Goal: Task Accomplishment & Management: Complete application form

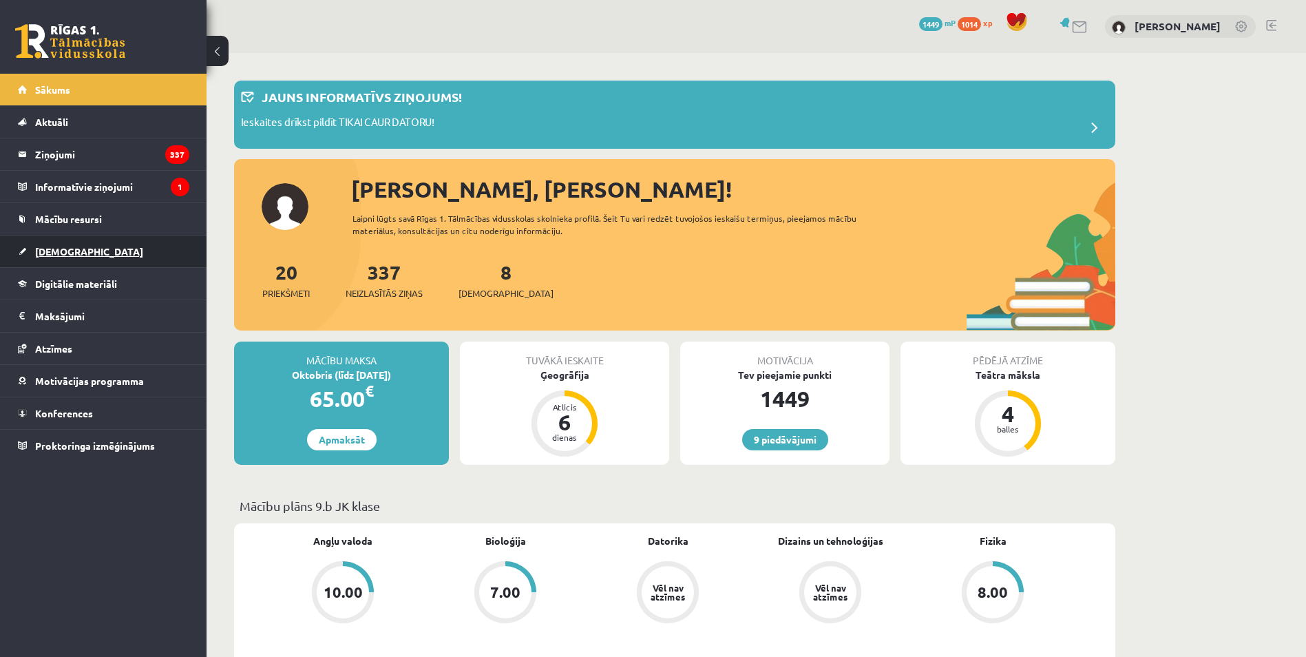
click at [78, 257] on link "[DEMOGRAPHIC_DATA]" at bounding box center [103, 251] width 171 height 32
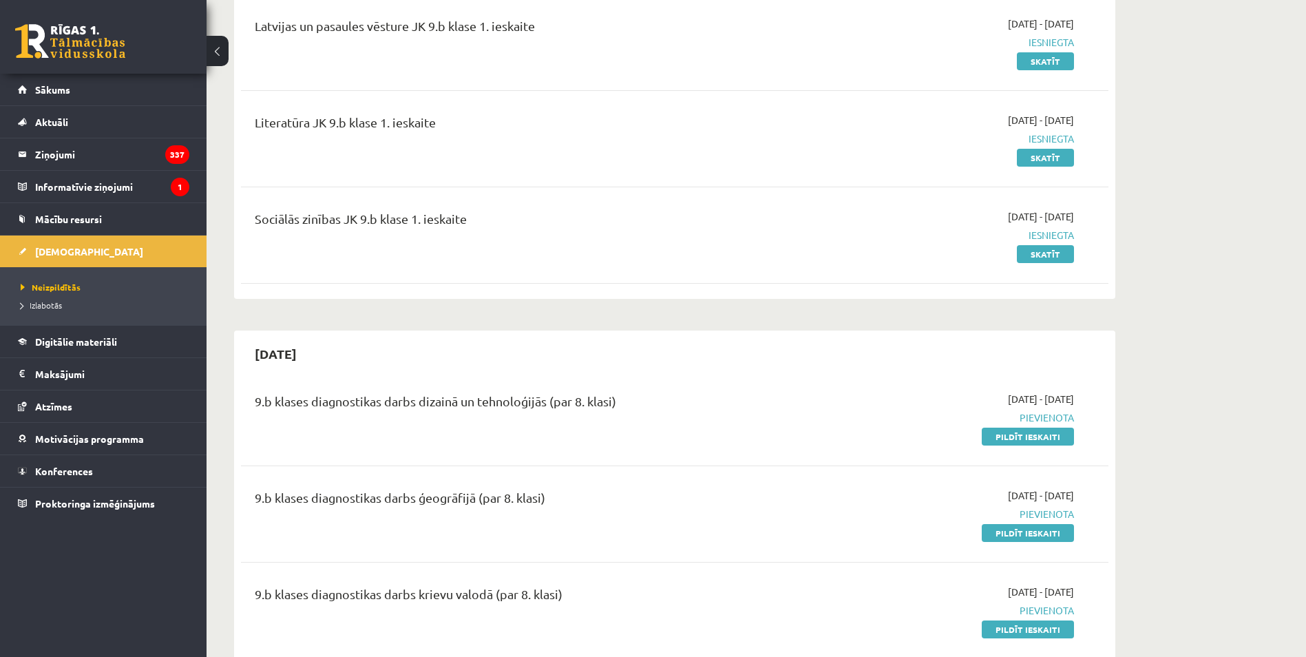
scroll to position [413, 0]
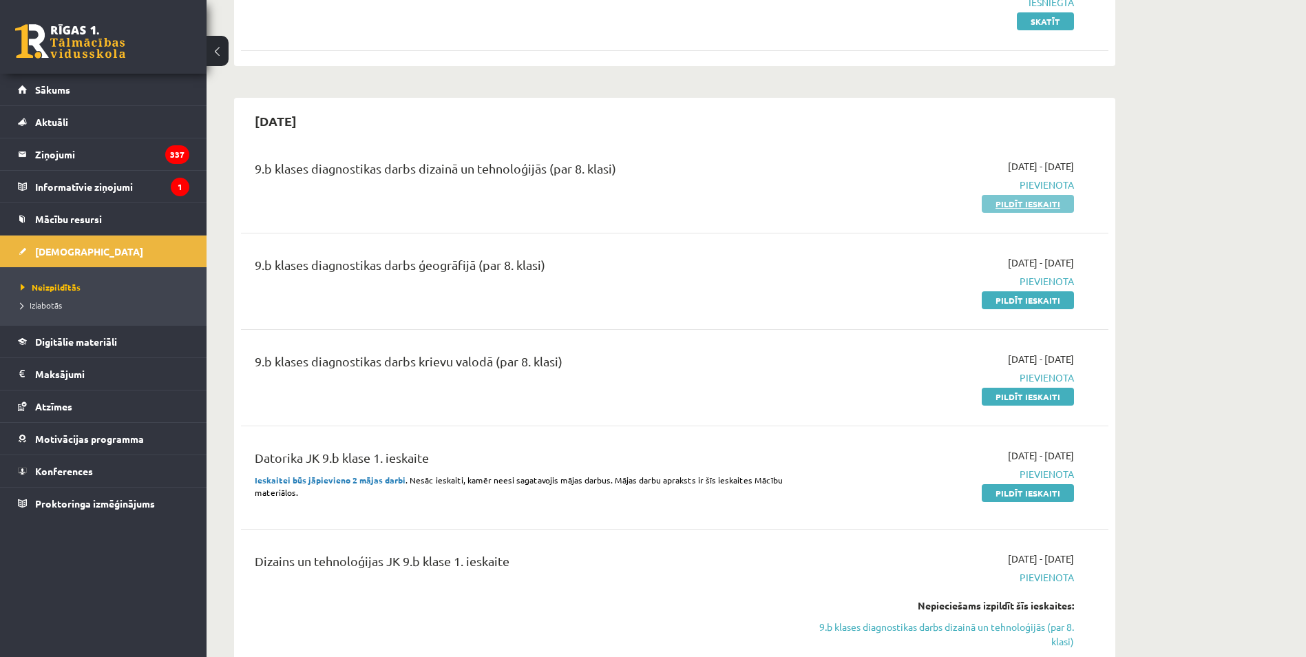
click at [1031, 204] on link "Pildīt ieskaiti" at bounding box center [1028, 204] width 92 height 18
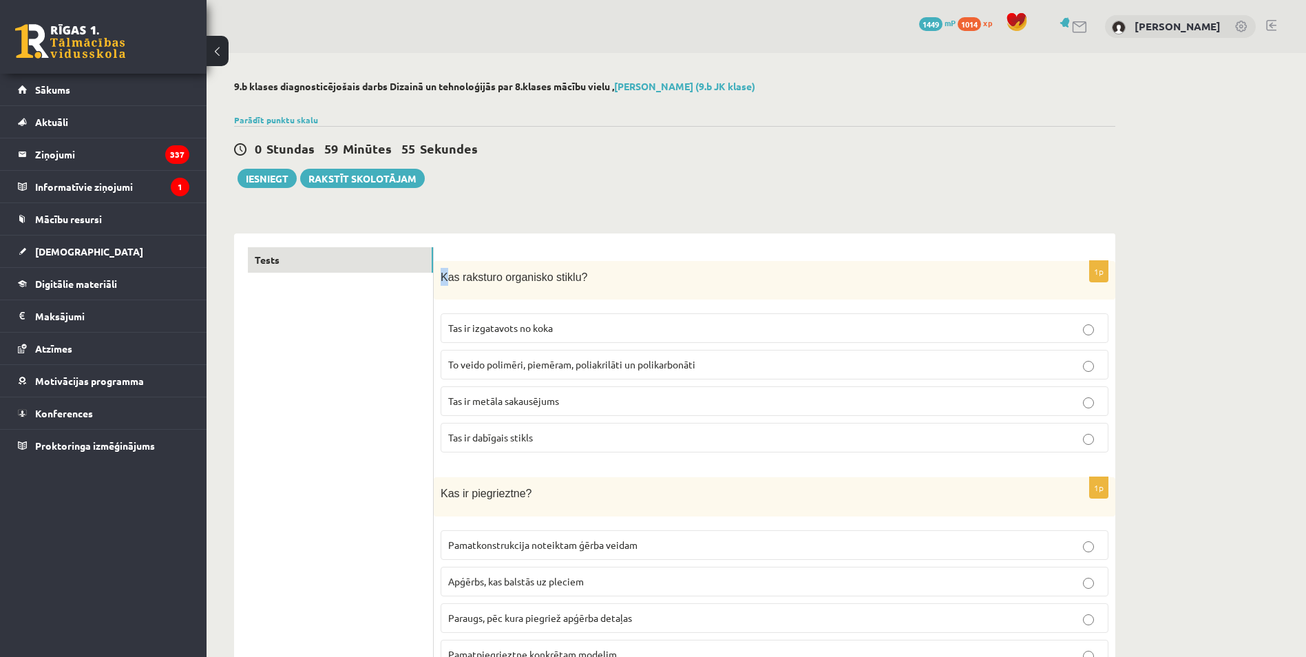
drag, startPoint x: 445, startPoint y: 269, endPoint x: 437, endPoint y: 272, distance: 8.7
click at [437, 272] on div "Kas raksturo organisko stiklu?" at bounding box center [774, 280] width 681 height 39
click at [438, 267] on div "Kas raksturo organisko stiklu?" at bounding box center [774, 280] width 681 height 39
click at [441, 272] on span "Kas raksturo organisko stiklu?" at bounding box center [514, 277] width 147 height 12
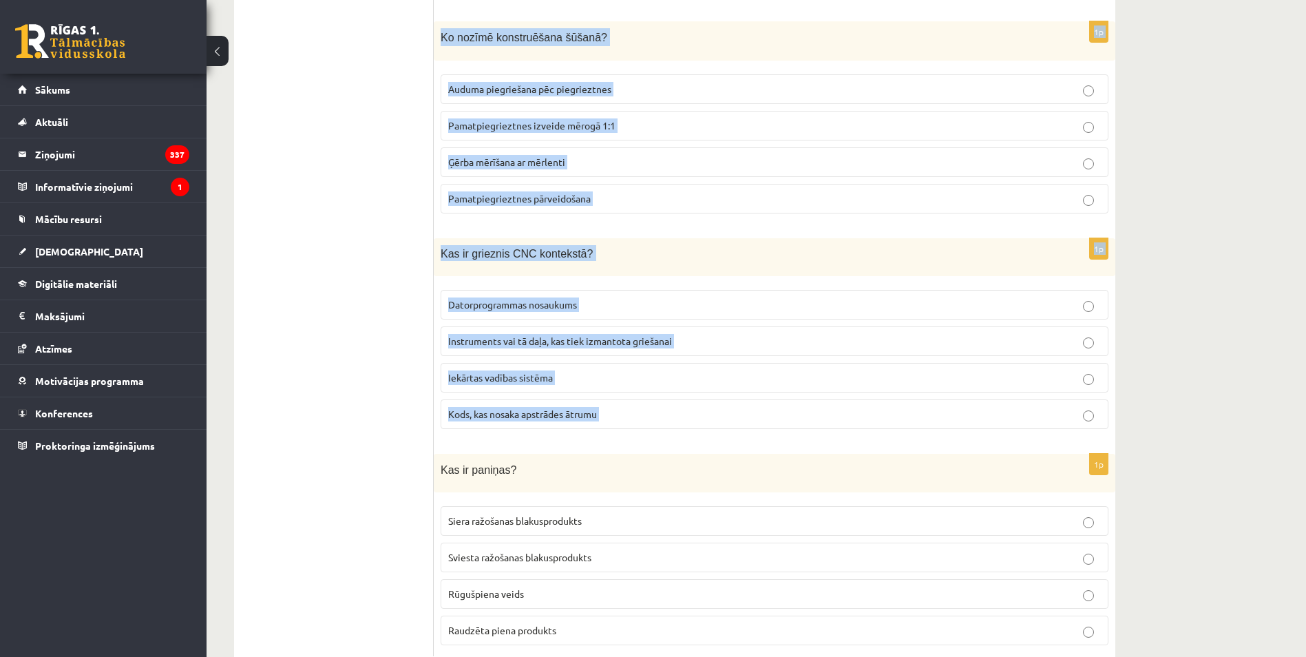
scroll to position [6105, 0]
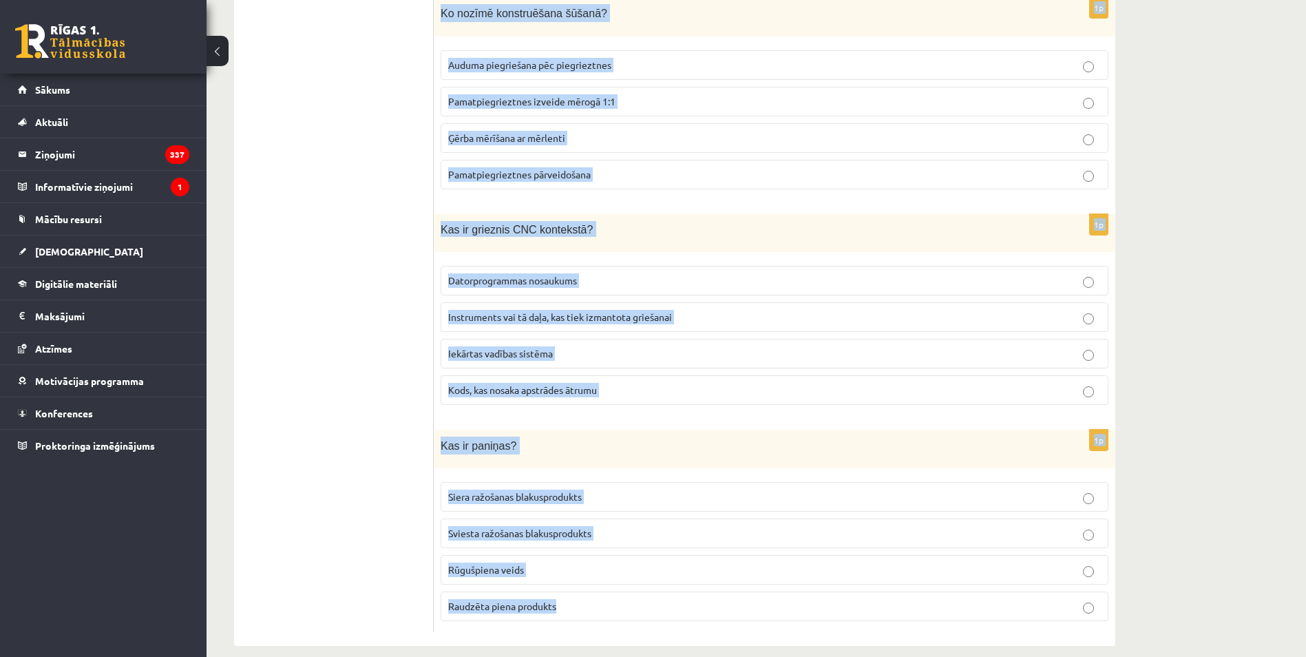
drag, startPoint x: 441, startPoint y: 272, endPoint x: 934, endPoint y: 580, distance: 581.0
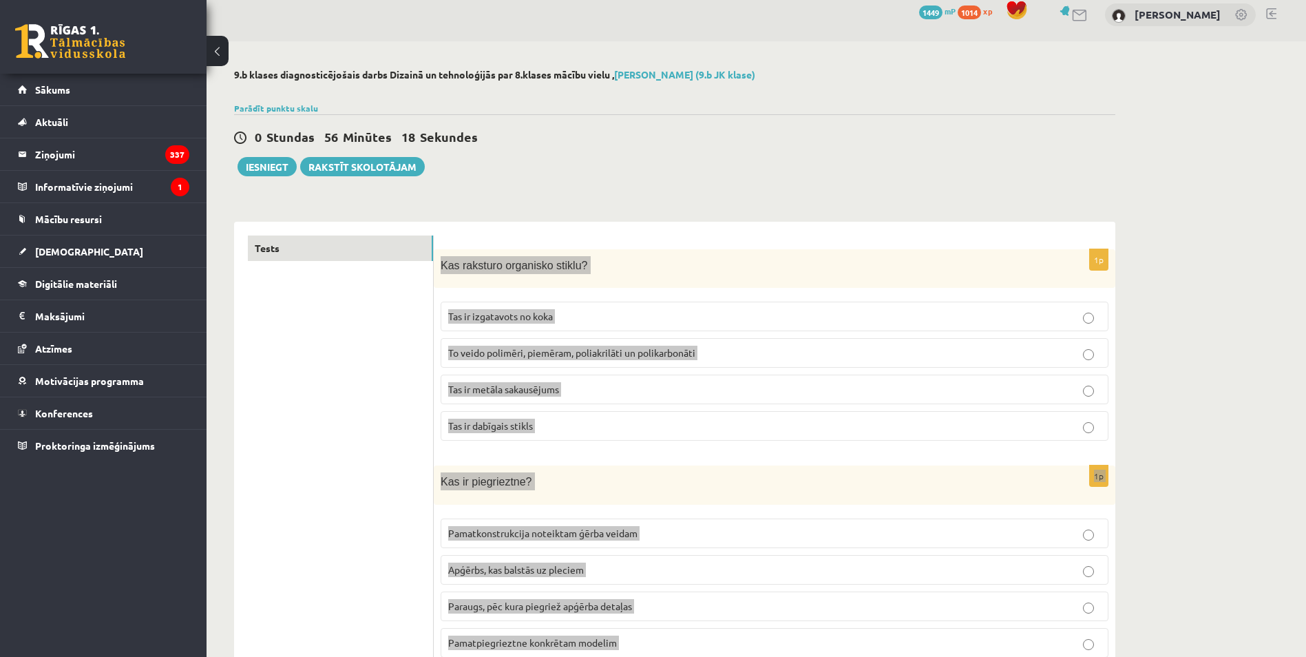
scroll to position [0, 0]
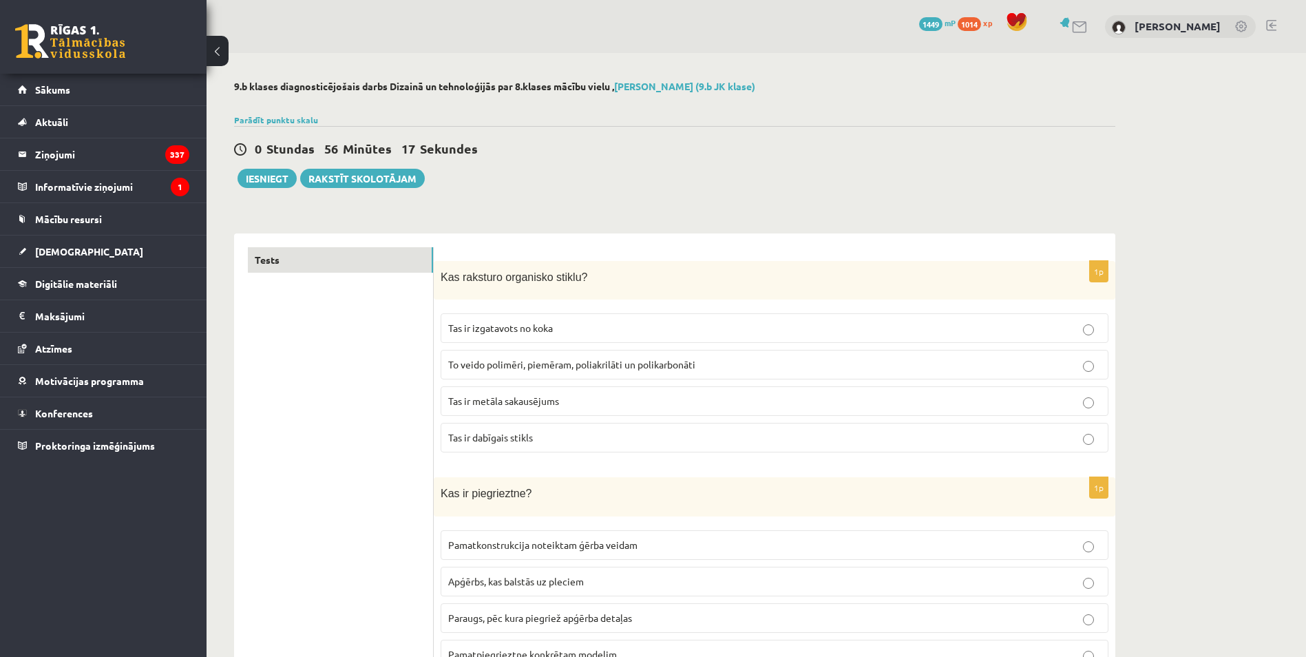
drag, startPoint x: 303, startPoint y: 533, endPoint x: 310, endPoint y: 538, distance: 8.6
click at [514, 361] on span "To veido polimēri, piemēram, poliakrilāti un polikarbonāti" at bounding box center [571, 364] width 247 height 12
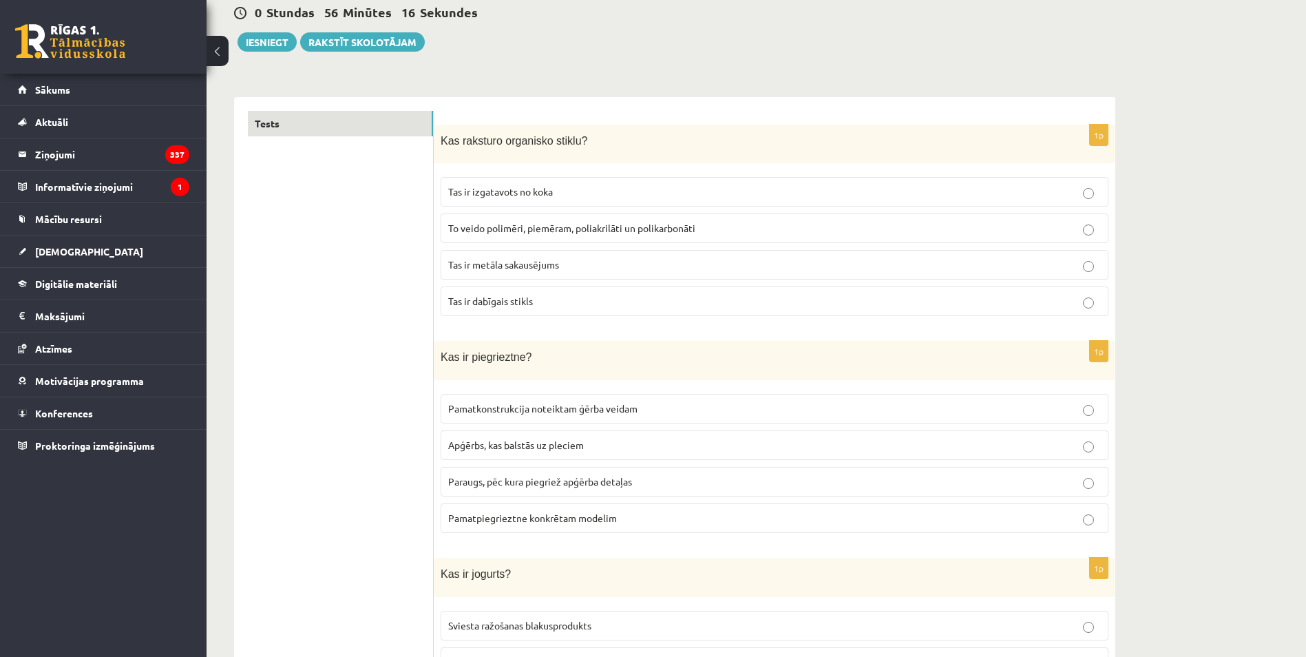
scroll to position [138, 0]
drag, startPoint x: 516, startPoint y: 480, endPoint x: 524, endPoint y: 480, distance: 8.9
click at [516, 480] on span "Paraugs, pēc kura piegriež apģērba detaļas" at bounding box center [540, 480] width 184 height 12
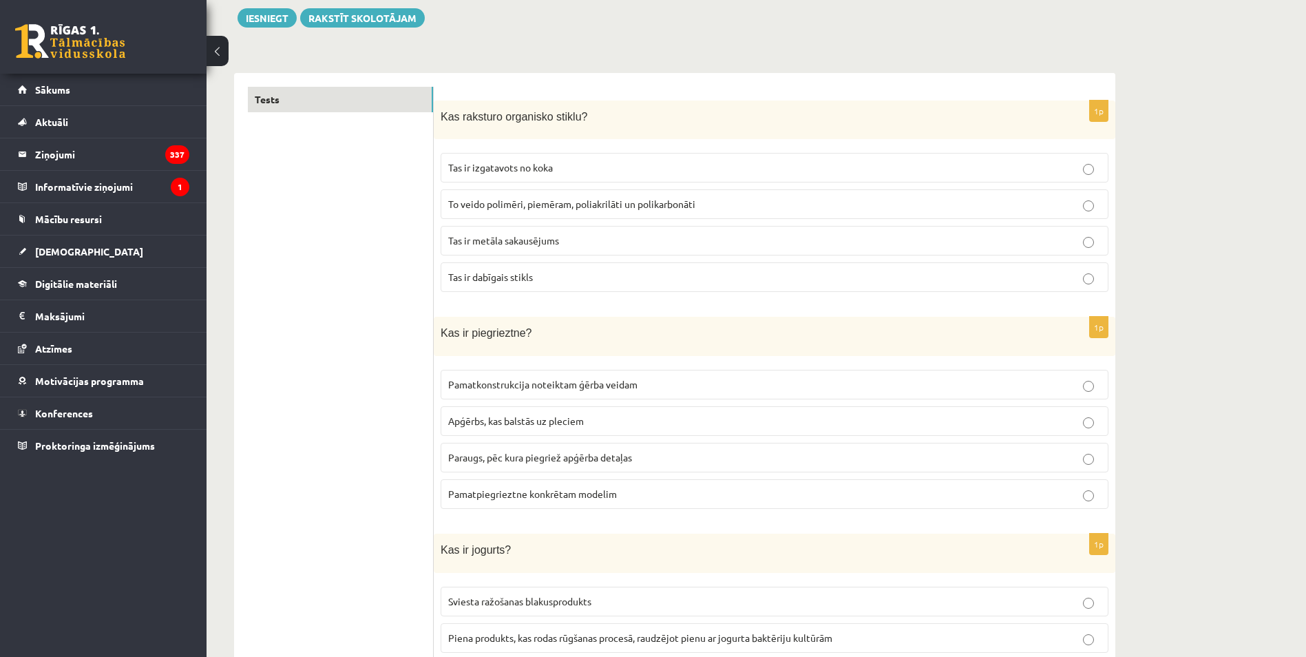
scroll to position [413, 0]
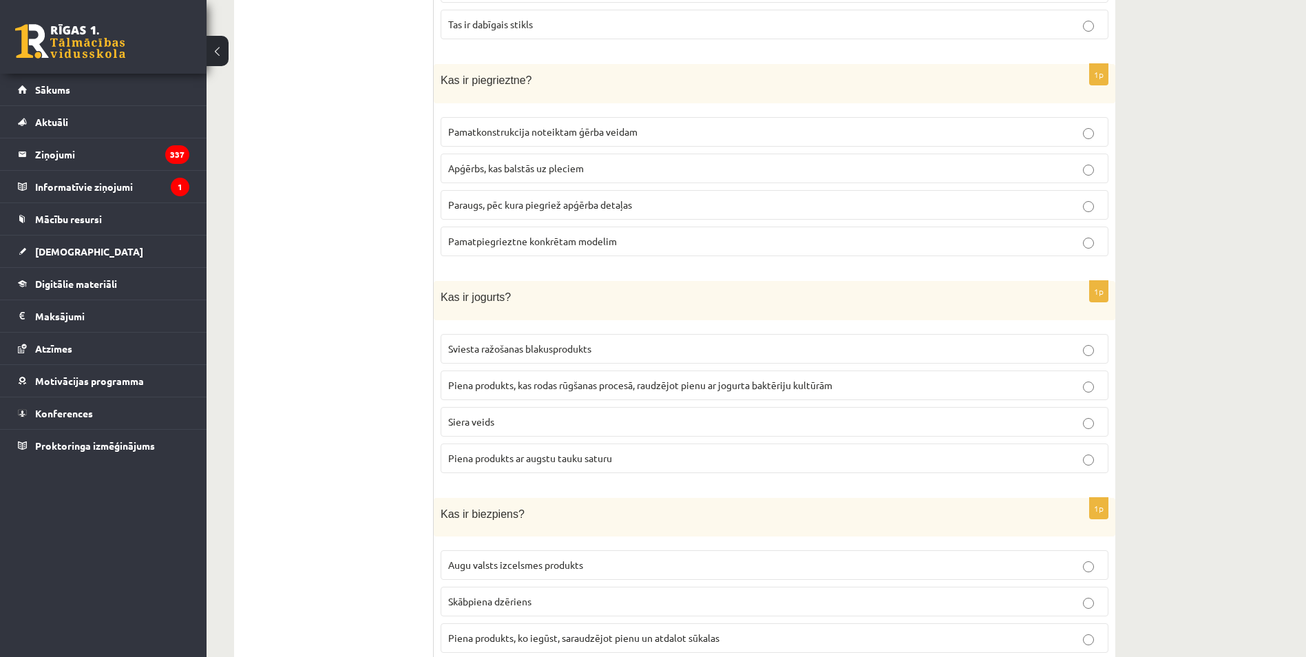
click at [515, 389] on p "Piena produkts, kas rodas rūgšanas procesā, raudzējot pienu ar jogurta baktērij…" at bounding box center [774, 385] width 653 height 14
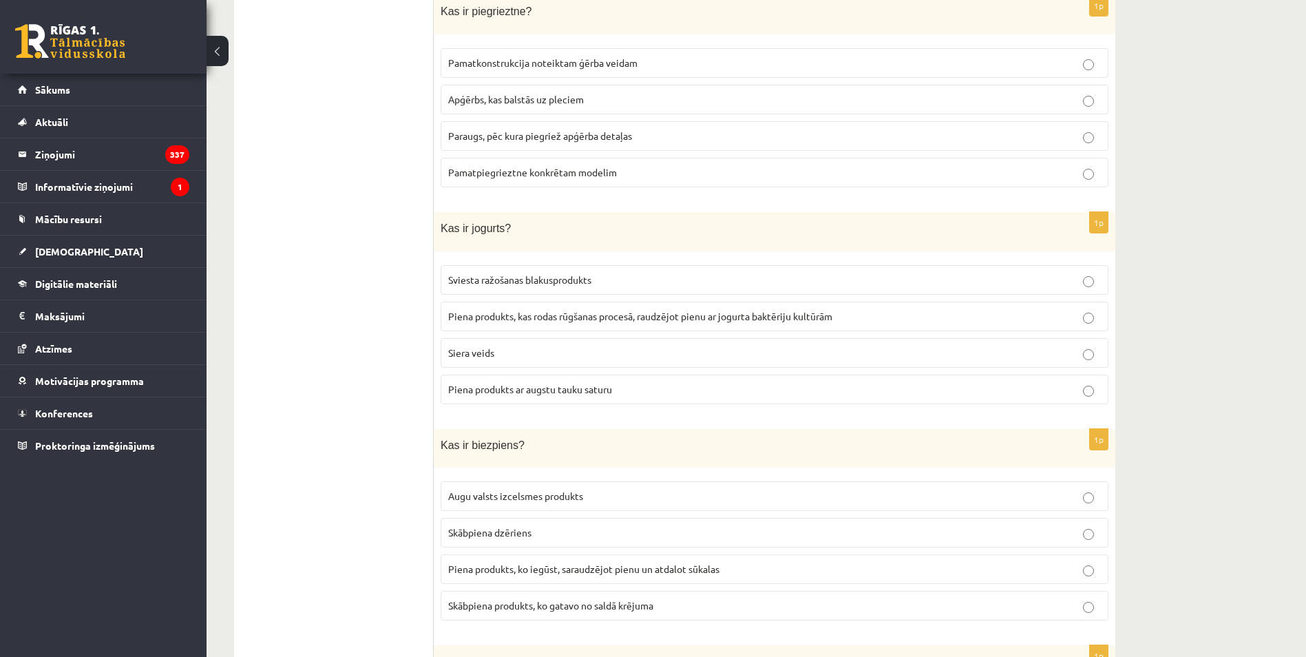
scroll to position [551, 0]
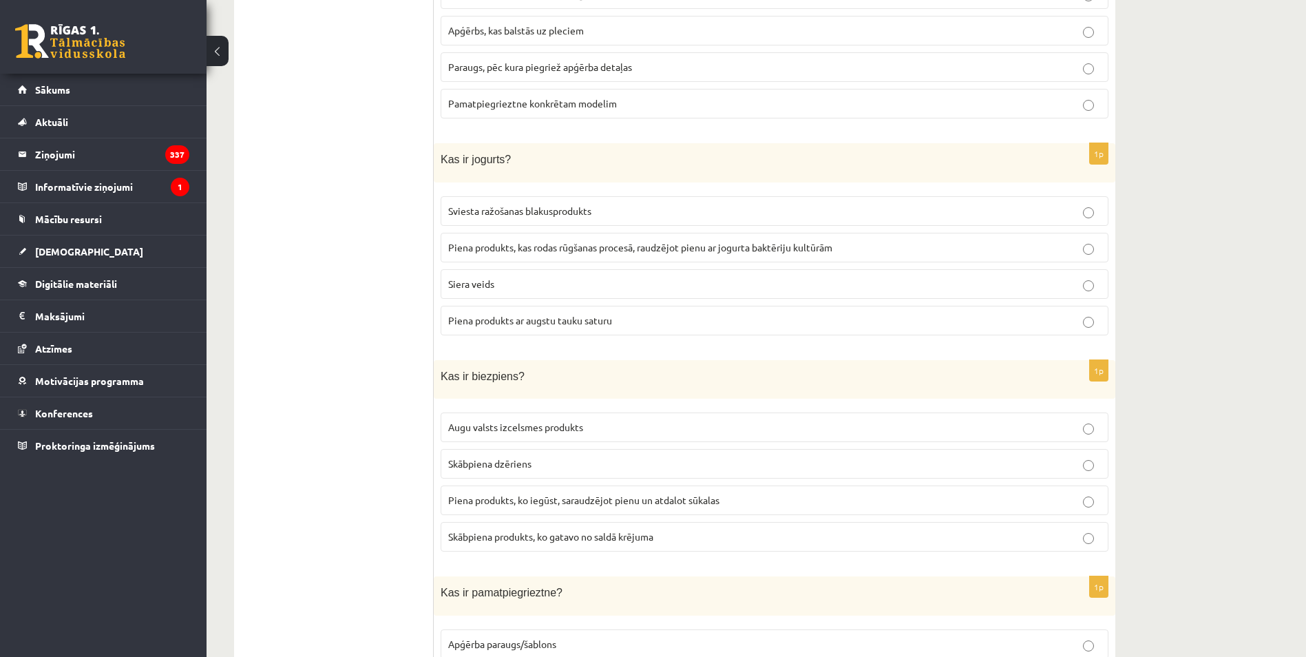
click at [524, 487] on label "Piena produkts, ko iegūst, saraudzējot pienu un atdalot sūkalas" at bounding box center [775, 500] width 668 height 30
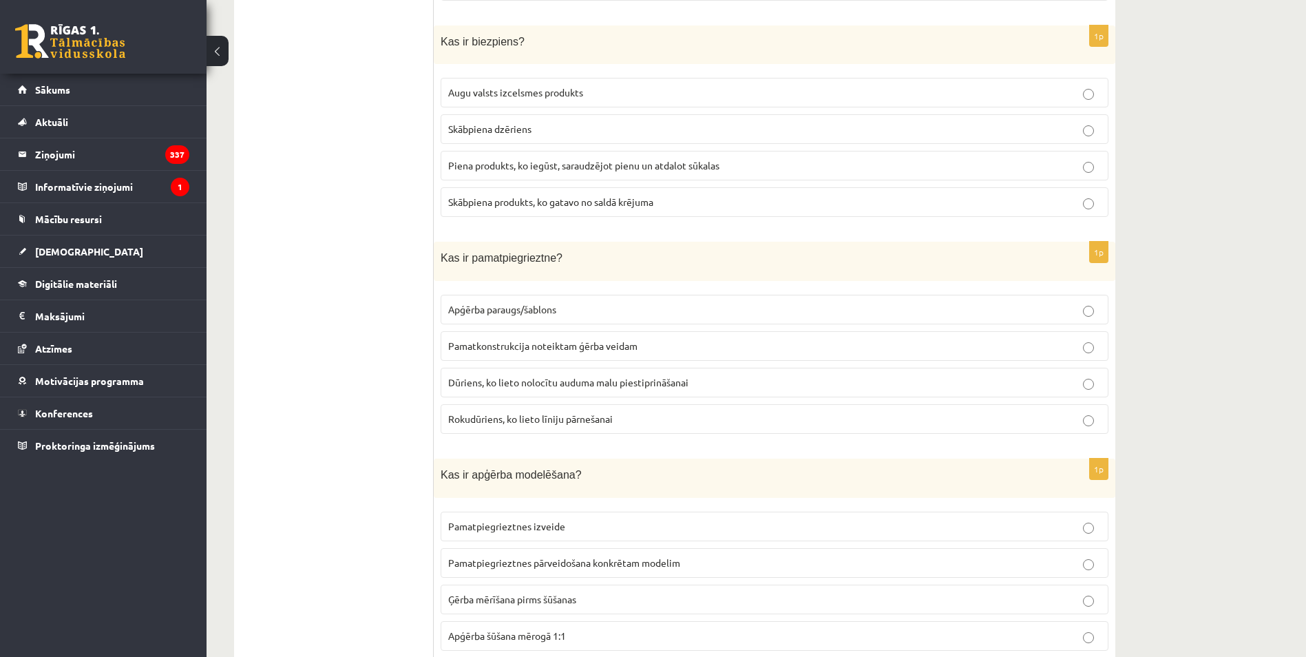
scroll to position [895, 0]
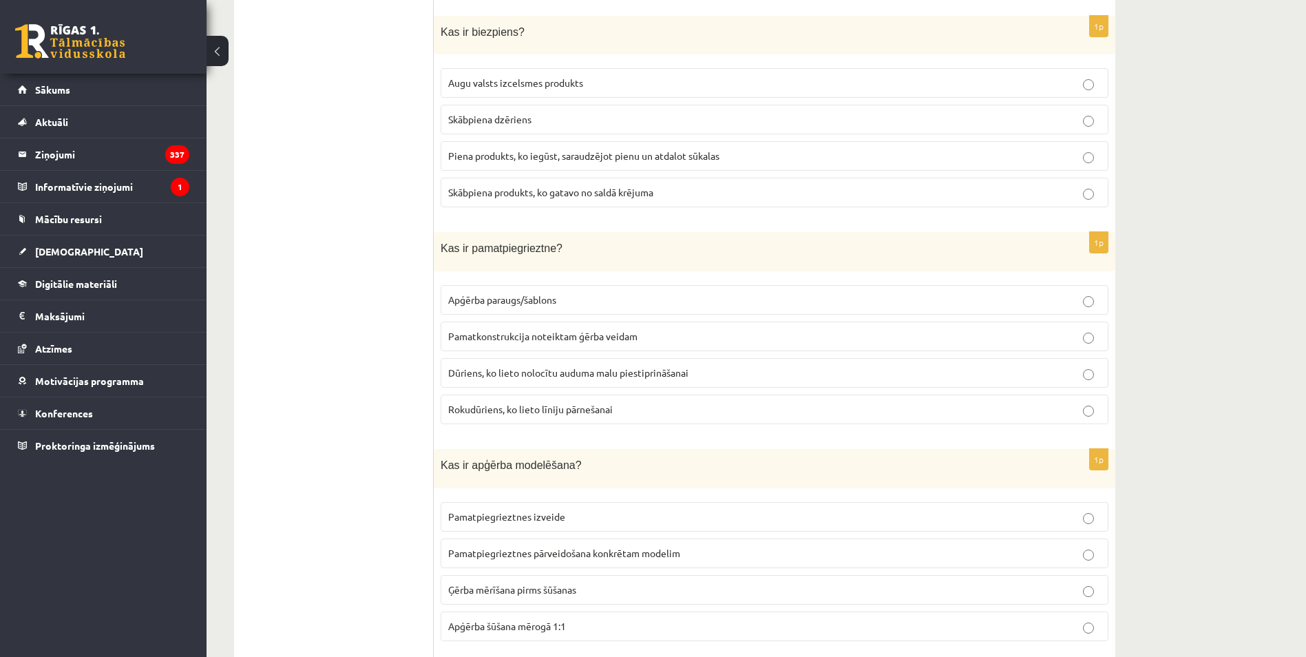
click at [506, 332] on span "Pamatkonstrukcija noteiktam ģērba veidam" at bounding box center [542, 336] width 189 height 12
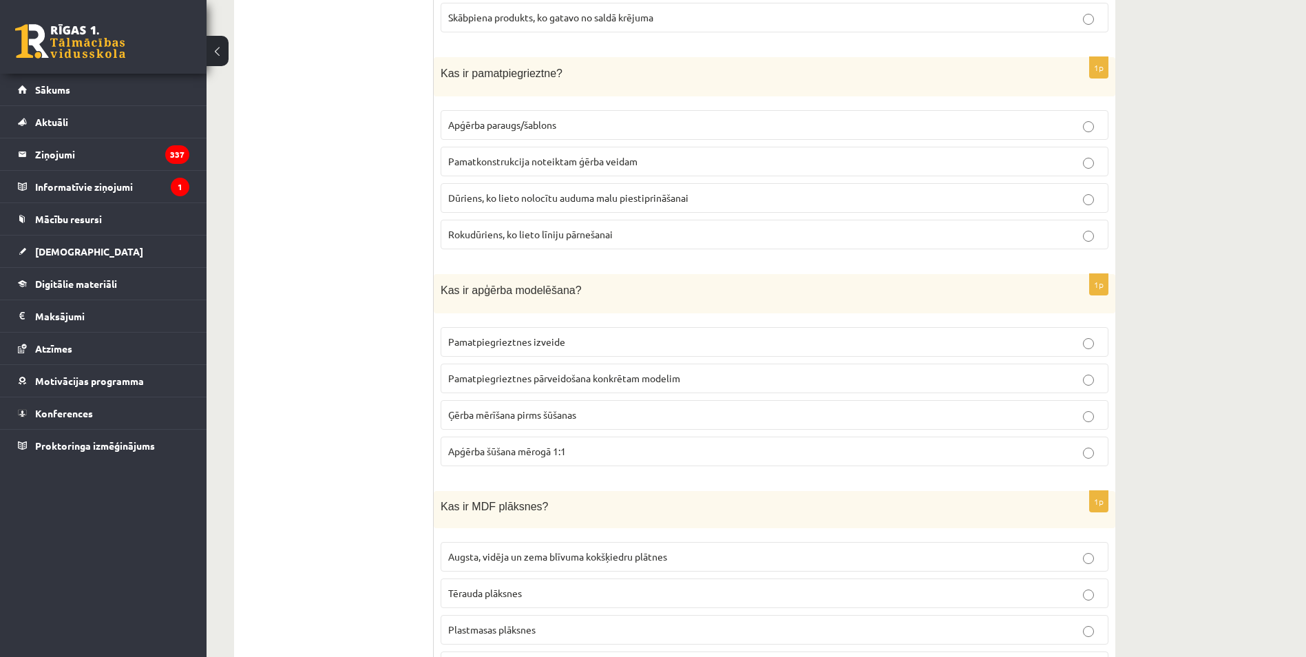
scroll to position [1170, 0]
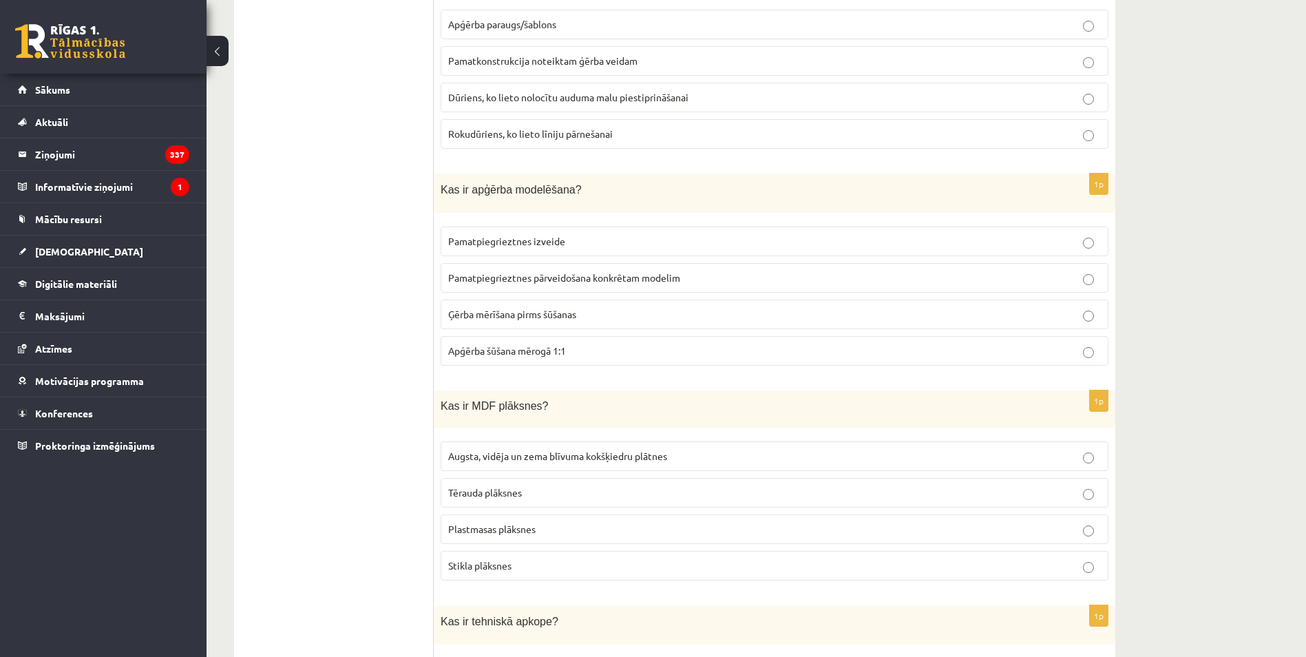
click at [463, 272] on span "Pamatpiegrieztnes pārveidošana konkrētam modelim" at bounding box center [564, 277] width 232 height 12
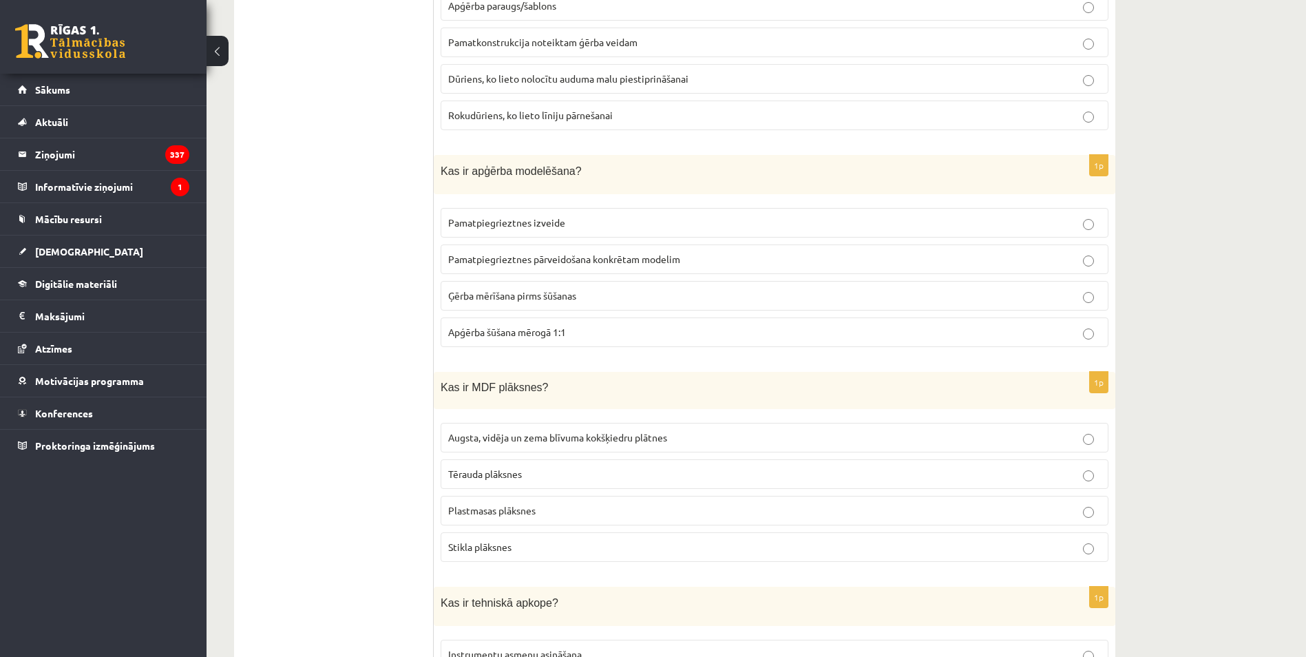
scroll to position [1239, 0]
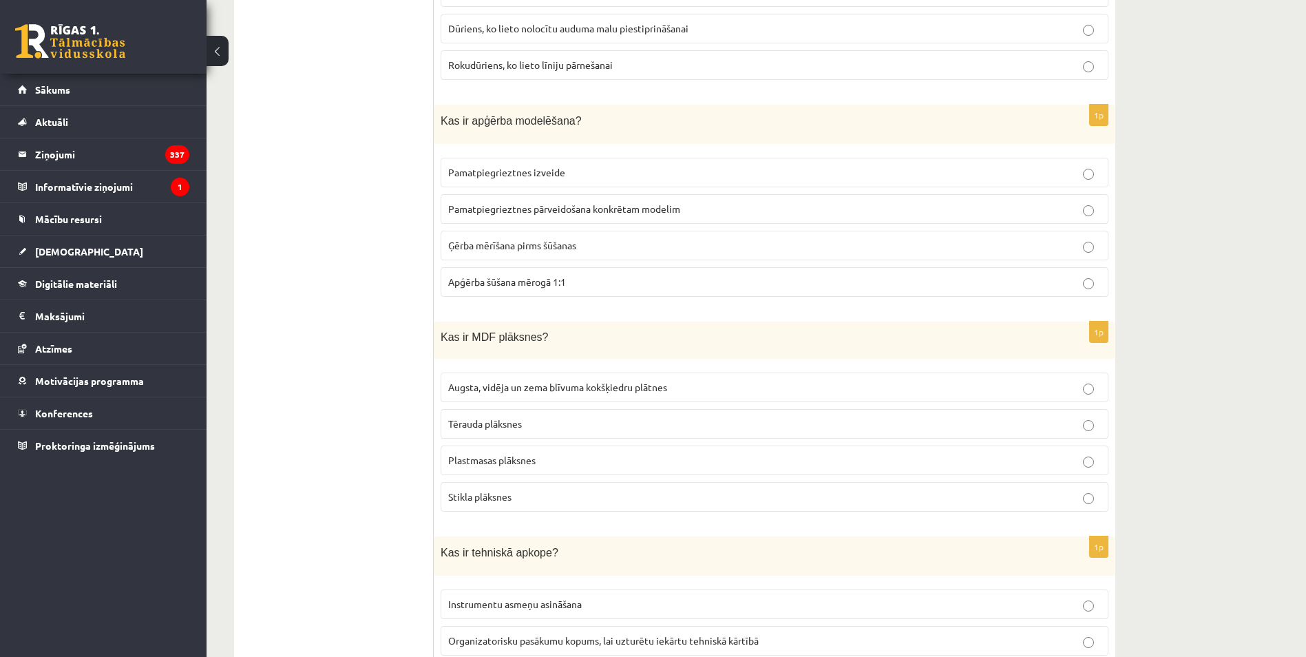
click at [457, 386] on span "Augsta, vidēja un zema blīvuma kokšķiedru plātnes" at bounding box center [557, 387] width 219 height 12
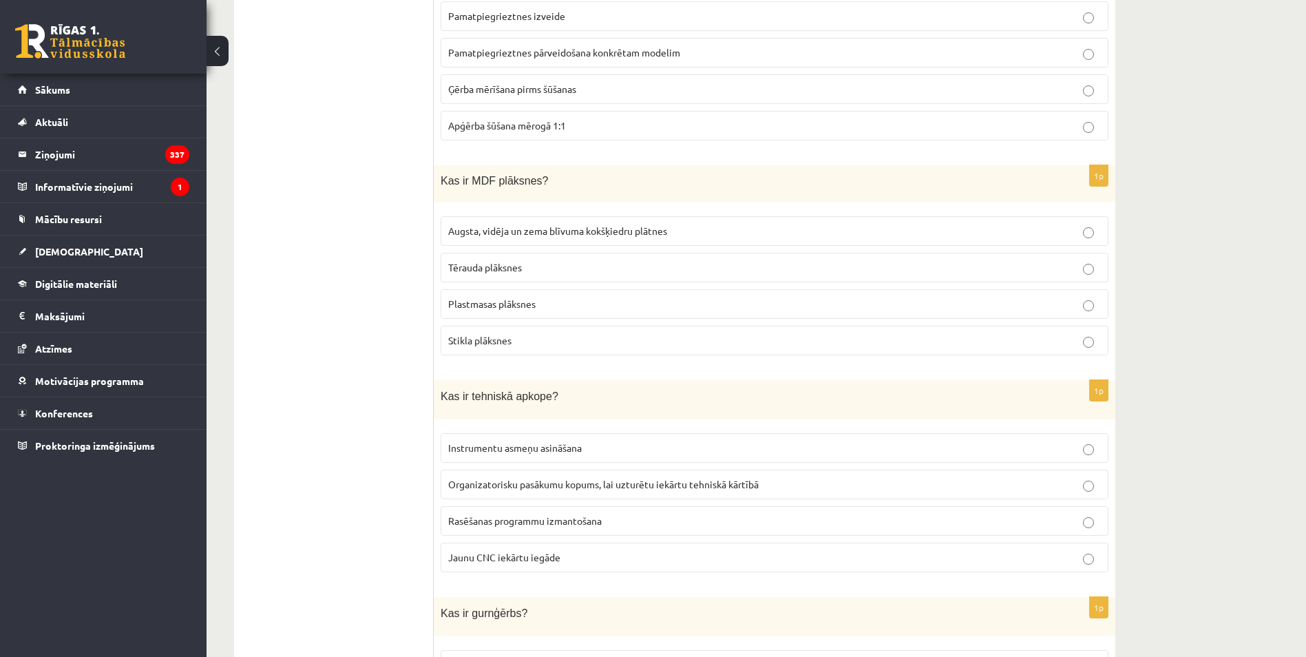
scroll to position [1445, 0]
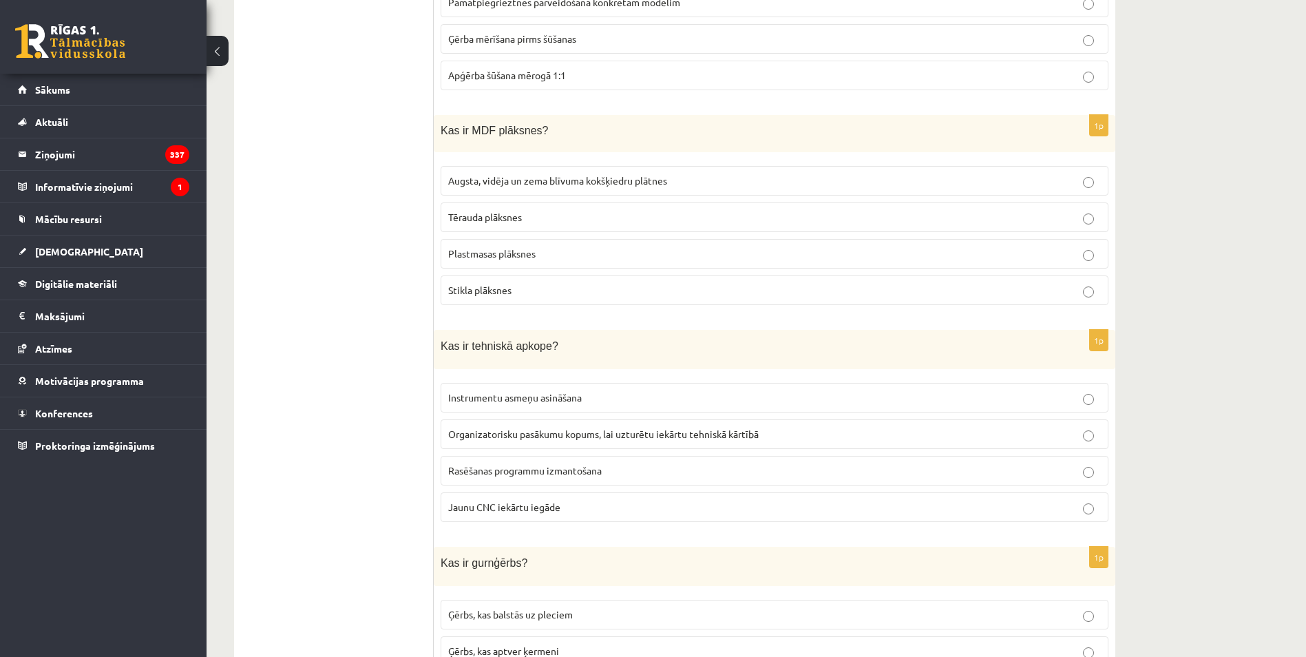
click at [478, 427] on span "Organizatorisku pasākumu kopums, lai uzturētu iekārtu tehniskā kārtībā" at bounding box center [603, 433] width 310 height 12
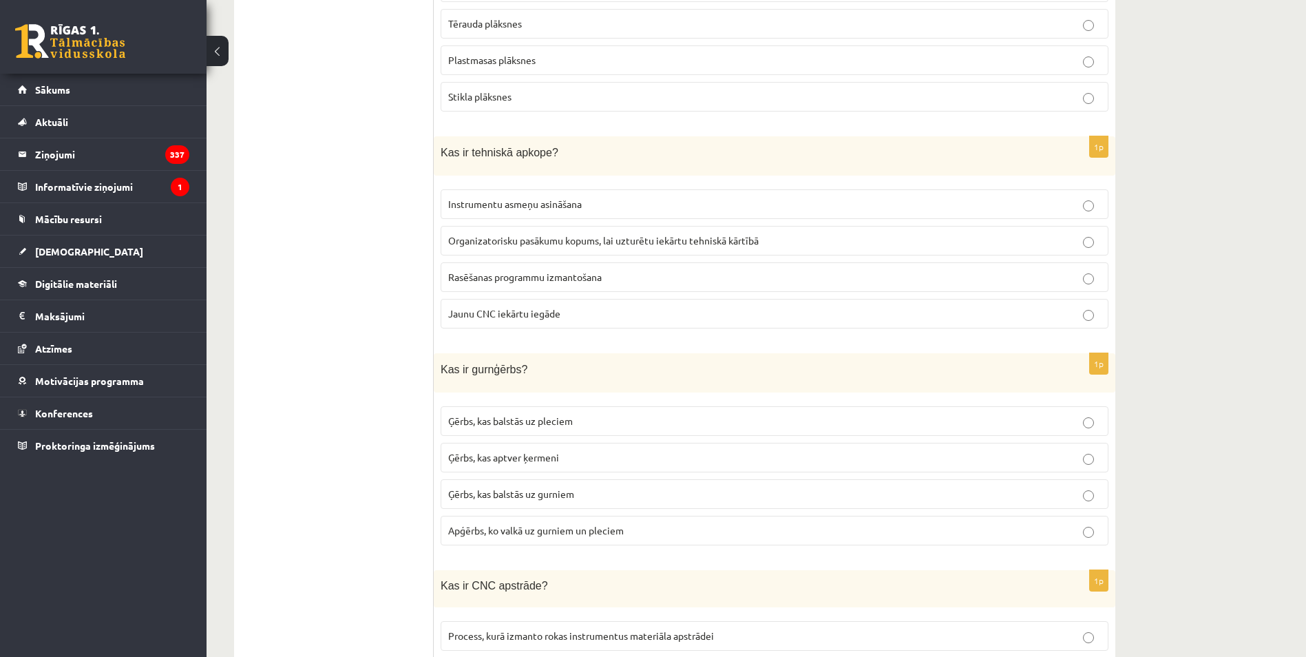
scroll to position [1652, 0]
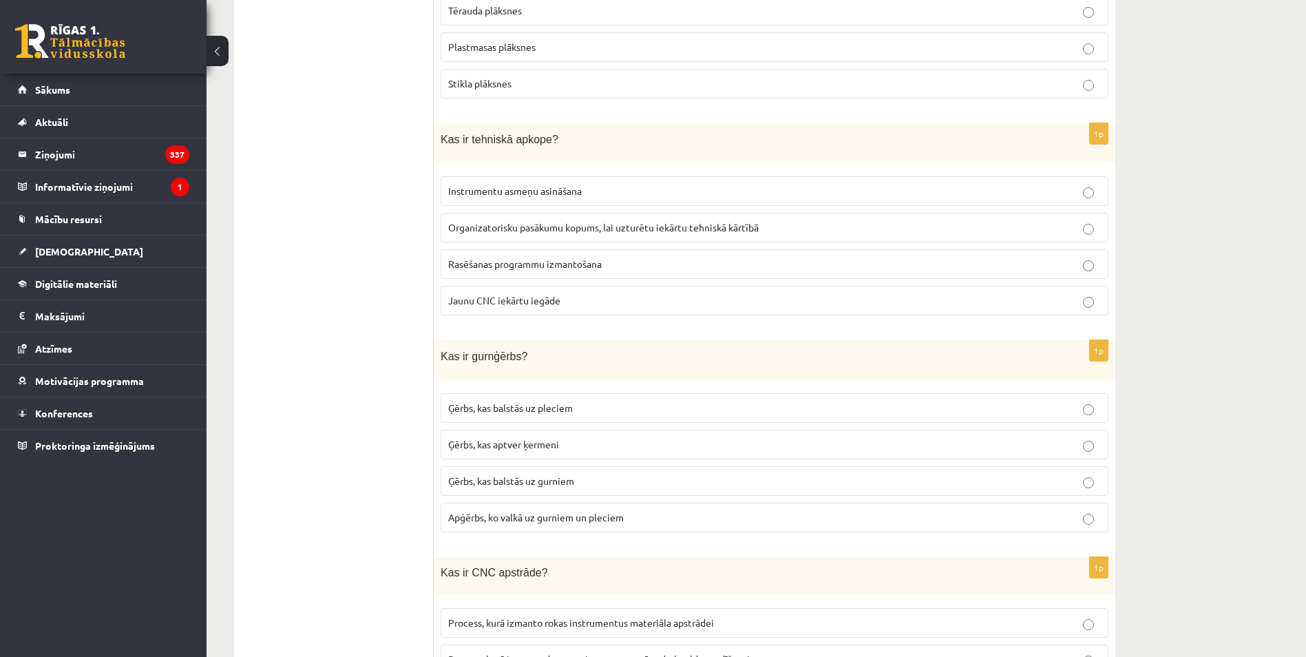
click at [540, 479] on span "Ģērbs, kas balstās uz gurniem" at bounding box center [511, 480] width 126 height 12
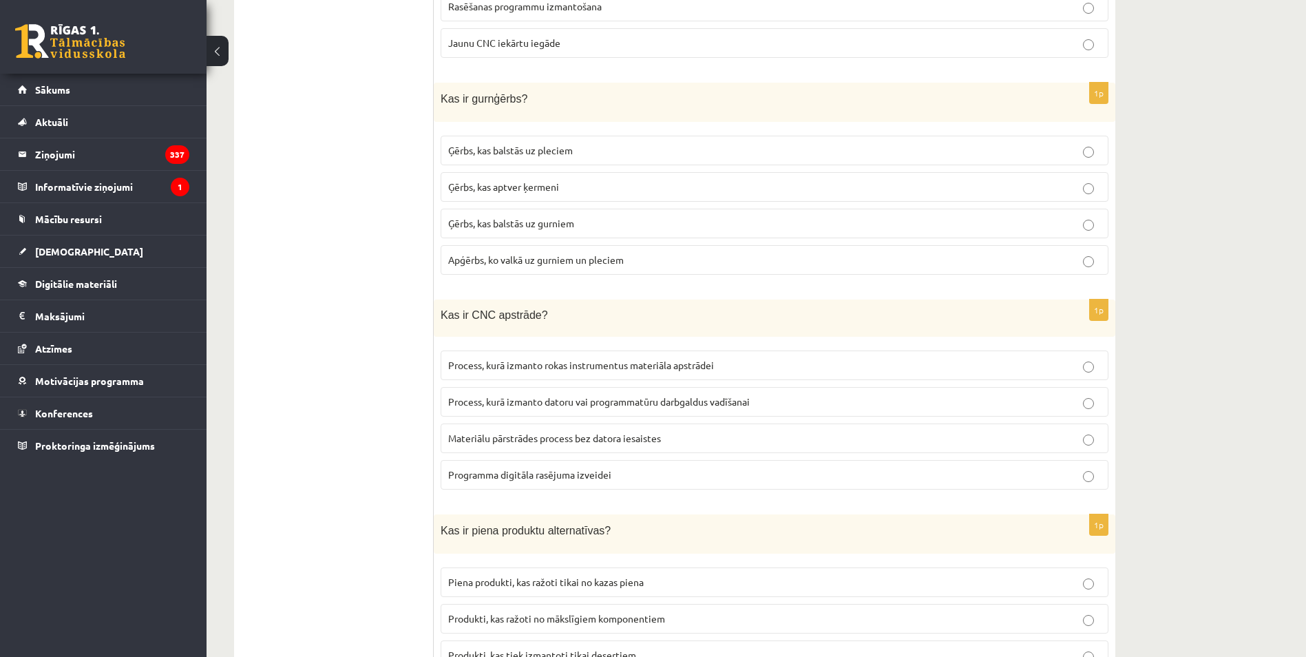
scroll to position [1927, 0]
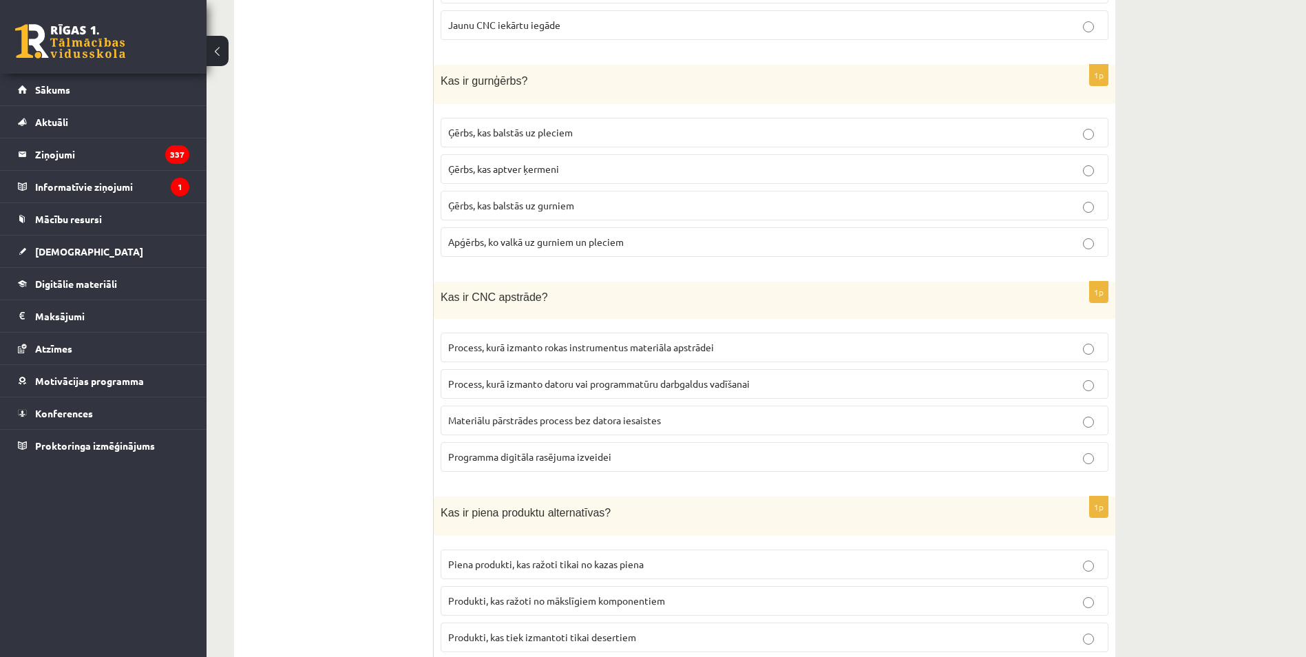
click at [626, 377] on span "Process, kurā izmanto datoru vai programmatūru darbgaldus vadīšanai" at bounding box center [598, 383] width 301 height 12
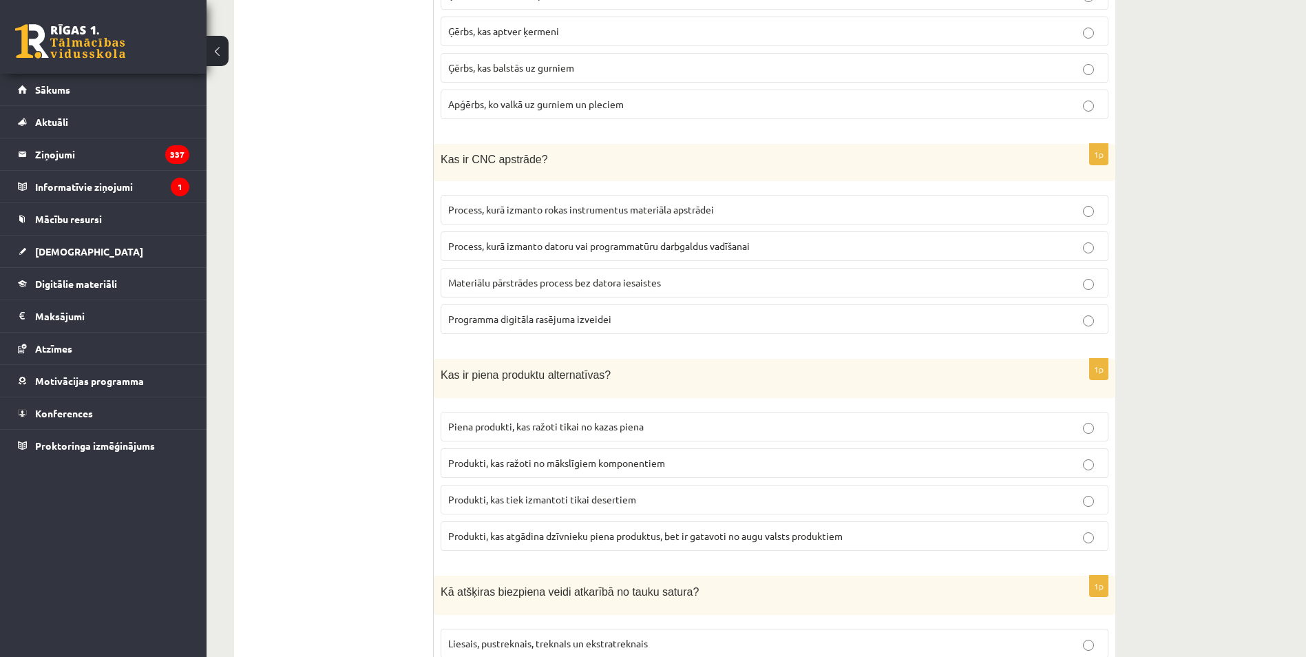
click at [590, 535] on span "Produkti, kas atgādina dzīvnieku piena produktus, bet ir gatavoti no augu valst…" at bounding box center [645, 535] width 394 height 12
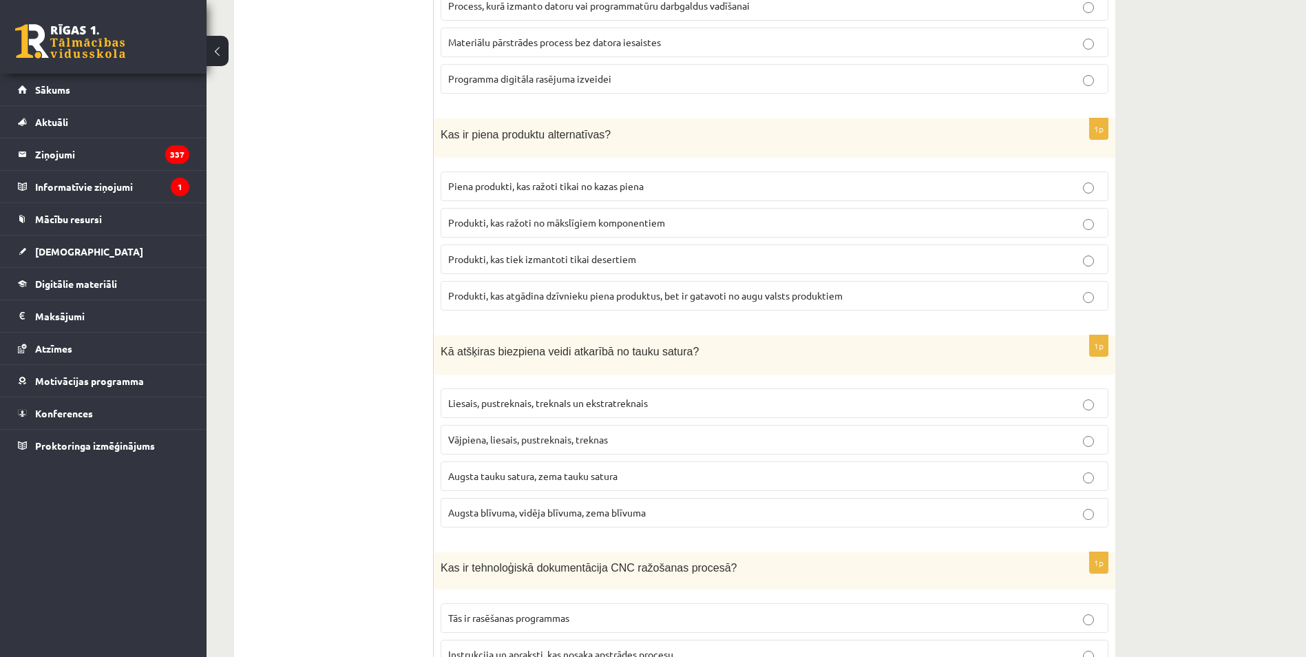
scroll to position [2340, 0]
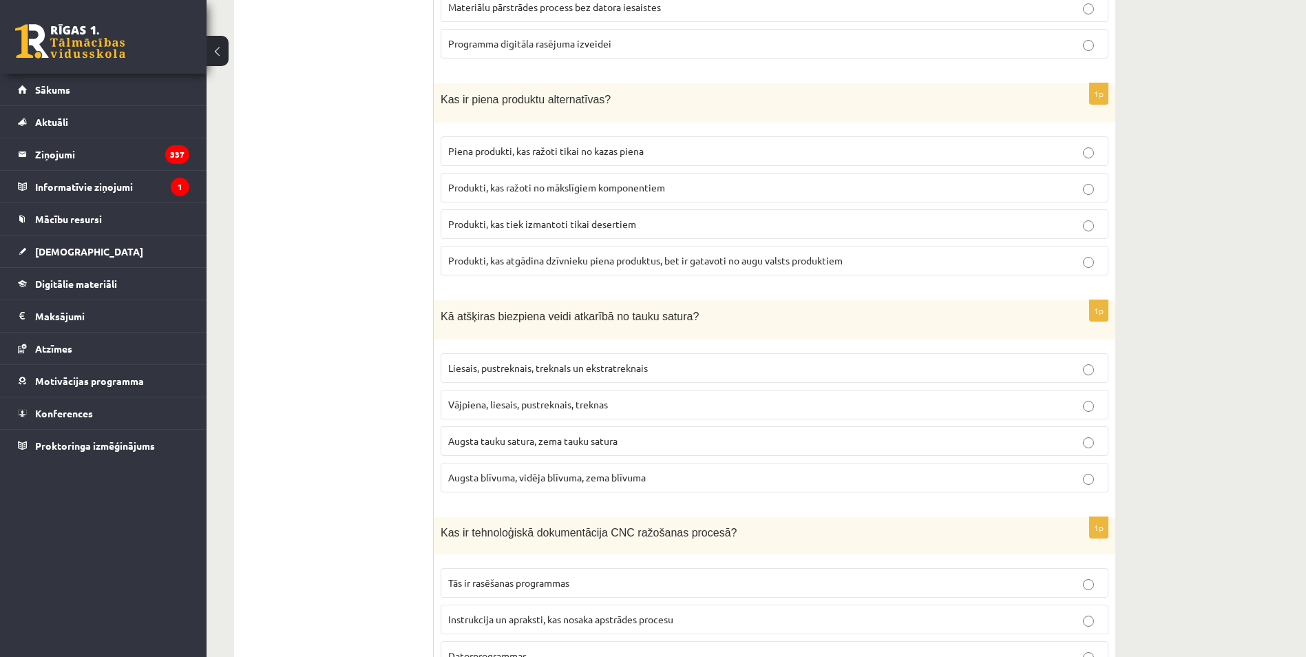
click at [468, 353] on label "Liesais, pustreknais, treknaIs un ekstratreknais" at bounding box center [775, 368] width 668 height 30
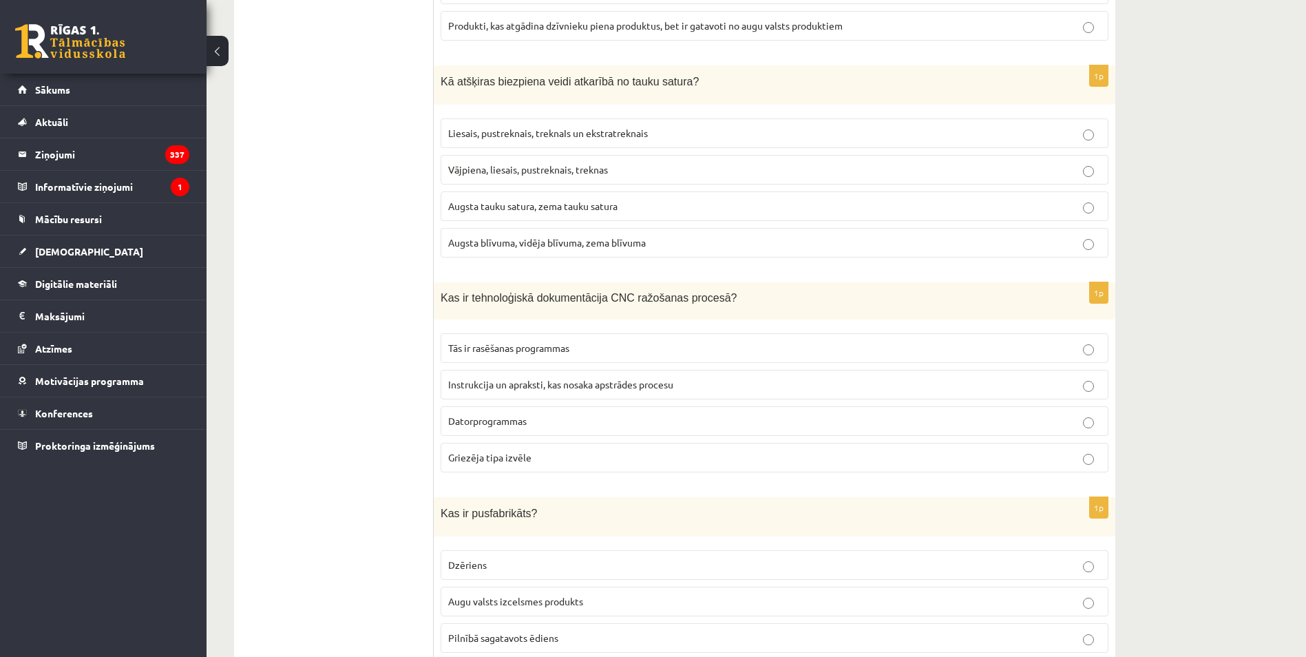
scroll to position [2616, 0]
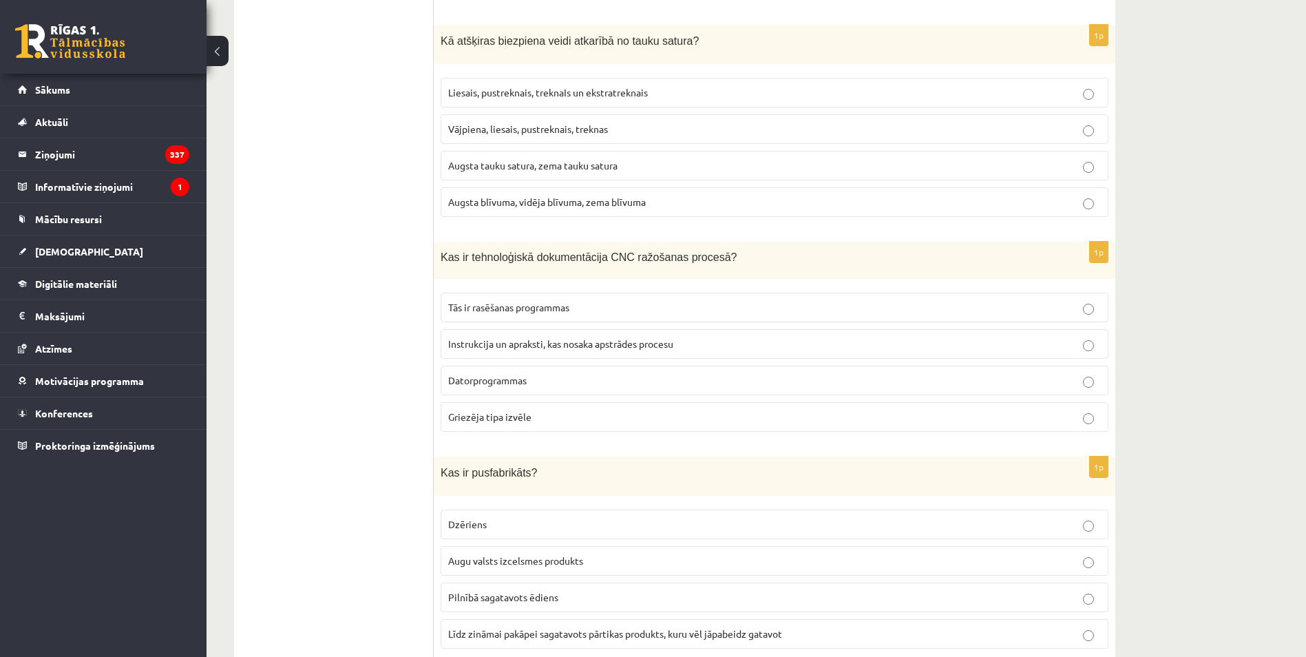
click at [504, 339] on span "Instrukcija un apraksti, kas nosaka apstrādes procesu" at bounding box center [560, 343] width 225 height 12
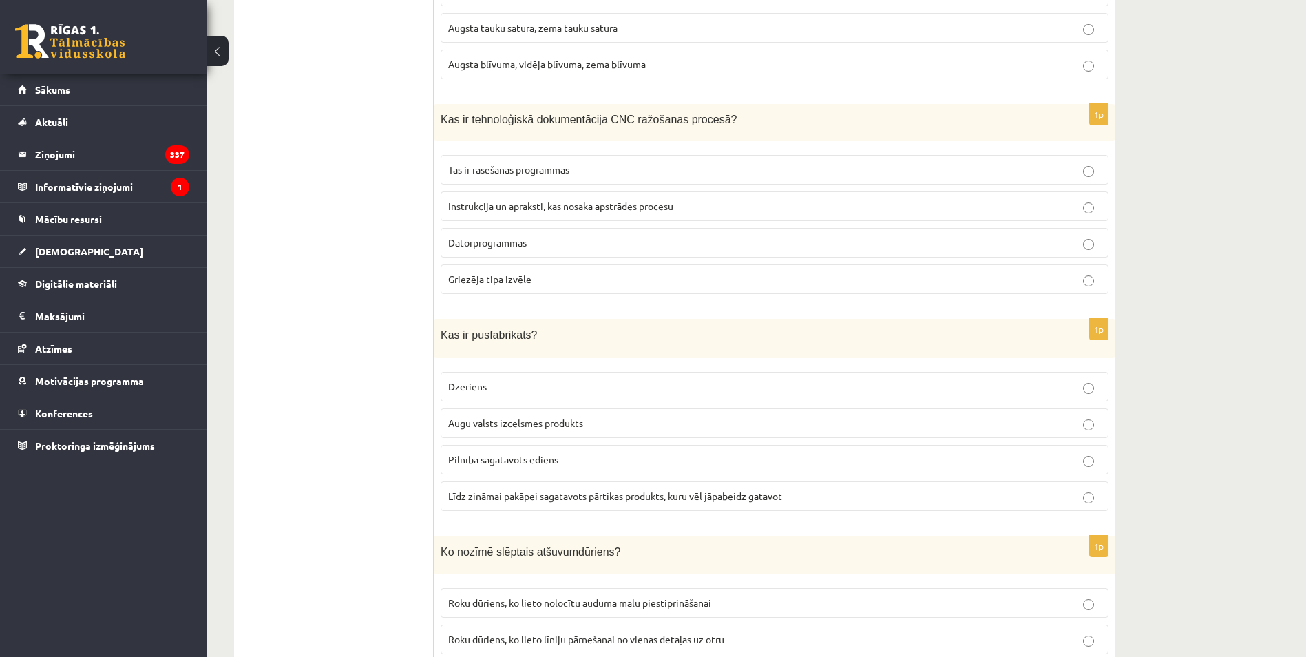
drag, startPoint x: 508, startPoint y: 488, endPoint x: 472, endPoint y: 507, distance: 40.3
click at [507, 489] on span "Līdz zināmai pakāpei sagatavots pārtikas produkts, kuru vēl jāpabeidz gatavot" at bounding box center [615, 495] width 334 height 12
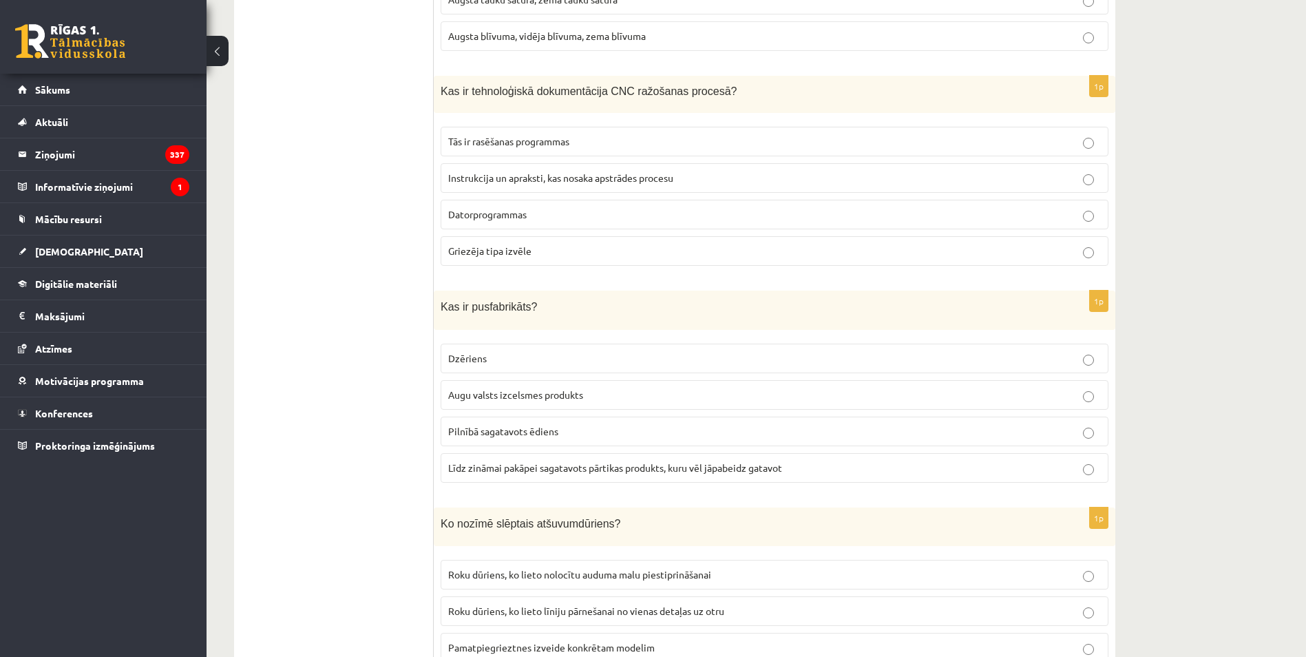
scroll to position [2960, 0]
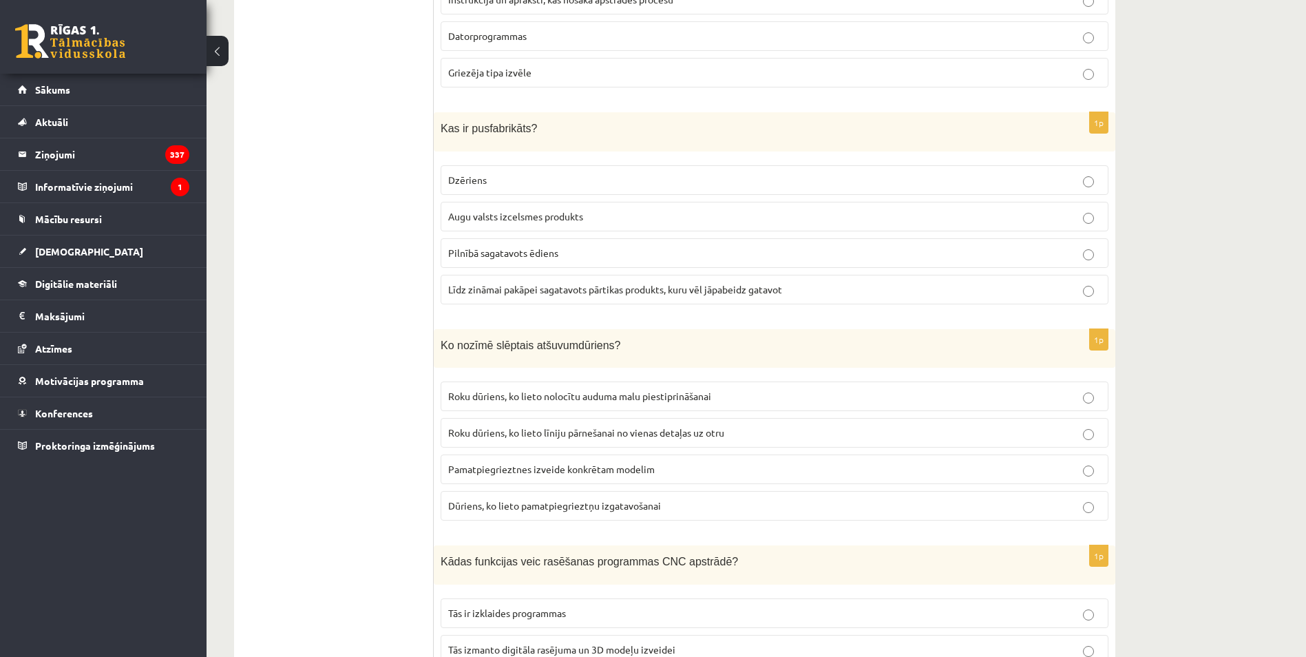
click at [637, 390] on span "Roku dūriens, ko lieto nolocītu auduma malu piestiprināšanai" at bounding box center [579, 396] width 263 height 12
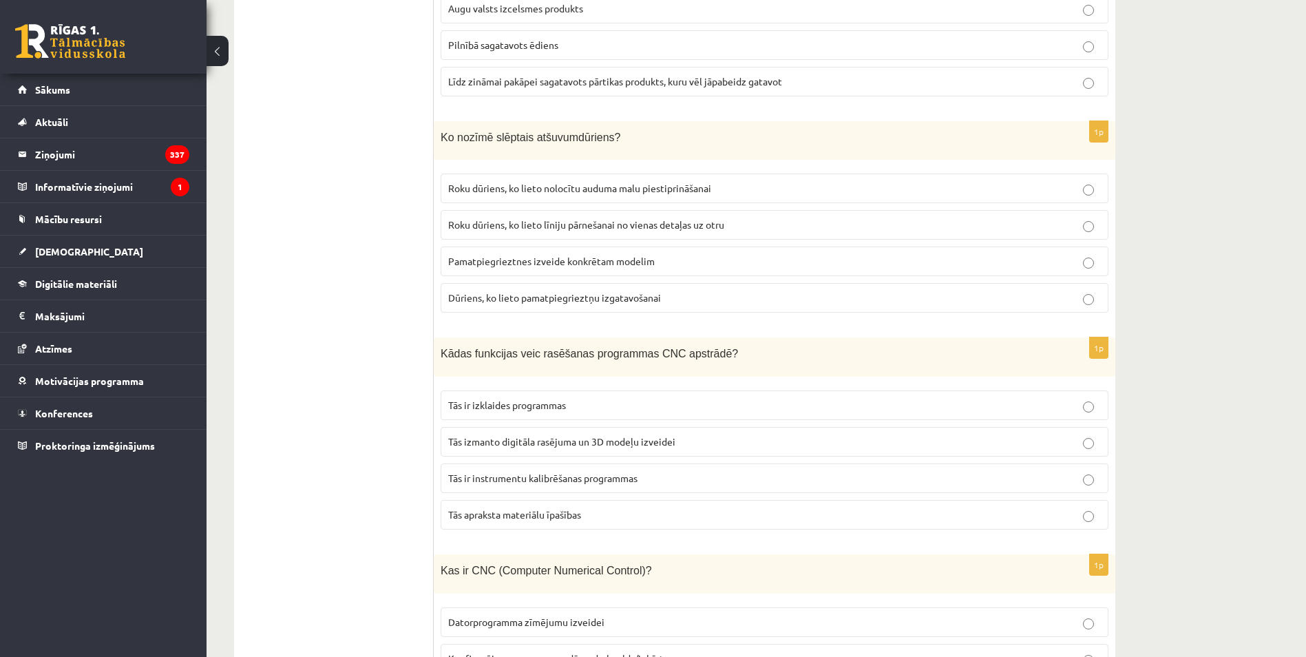
scroll to position [3235, 0]
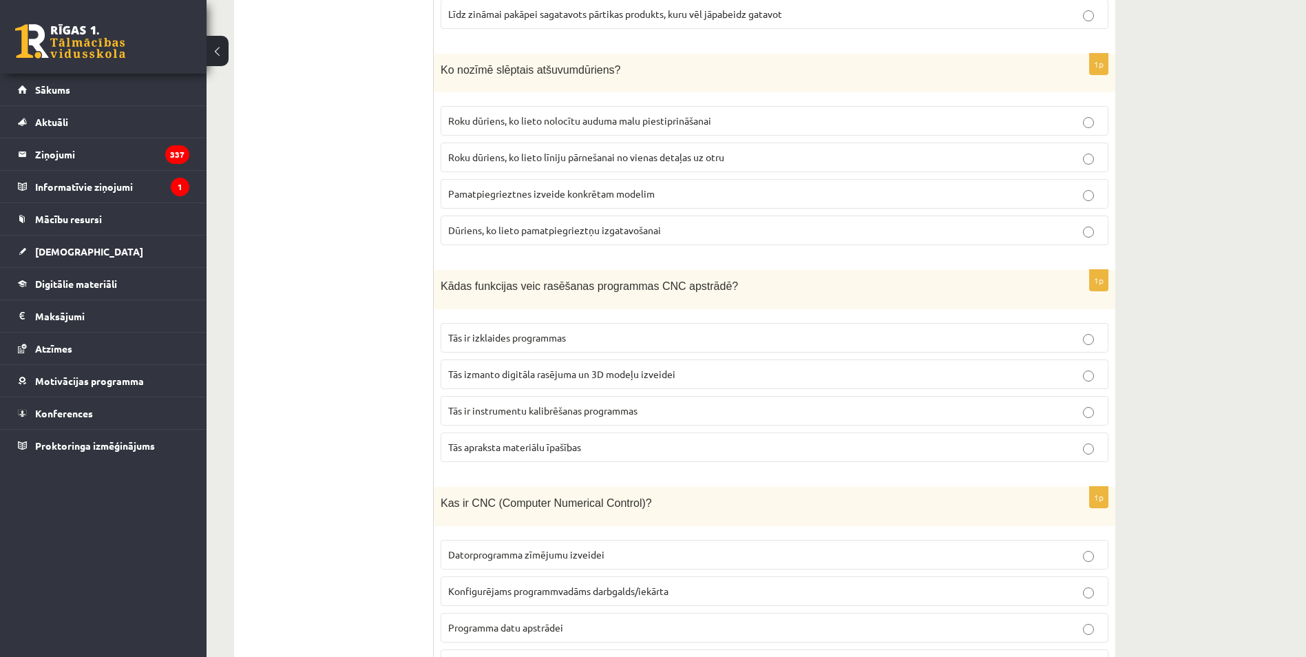
click at [666, 368] on span "Tās izmanto digitāla rasējuma un 3D modeļu izveidei" at bounding box center [561, 374] width 227 height 12
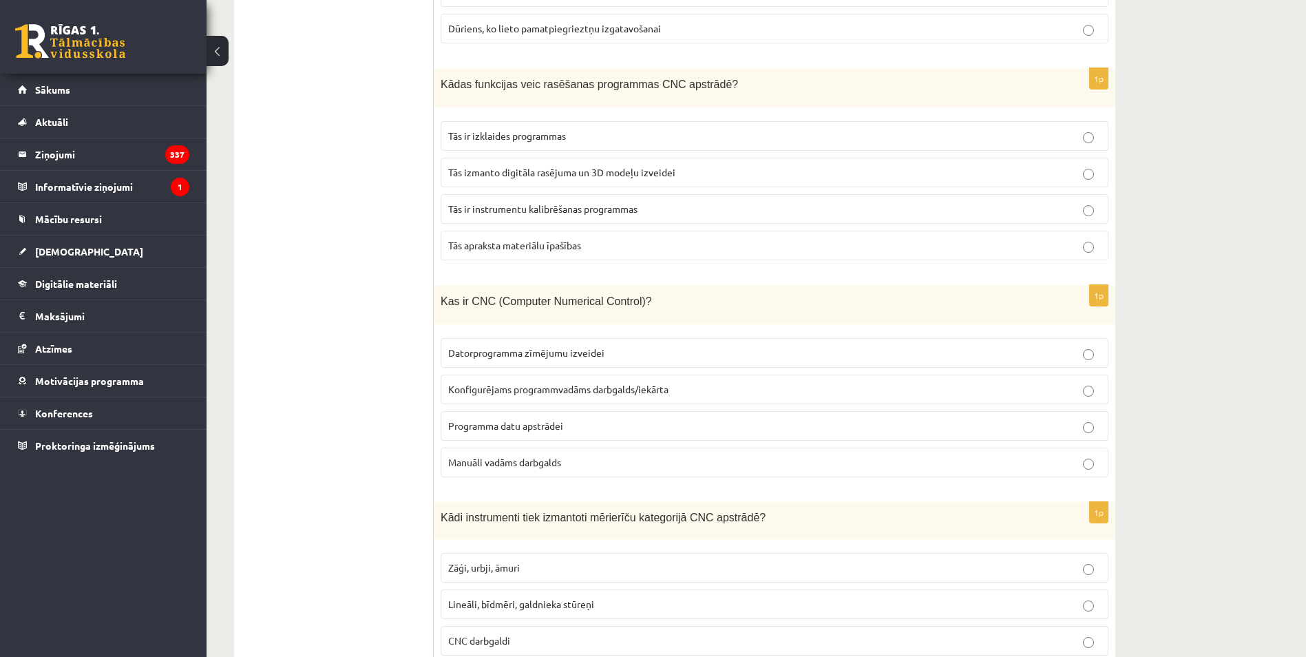
scroll to position [3442, 0]
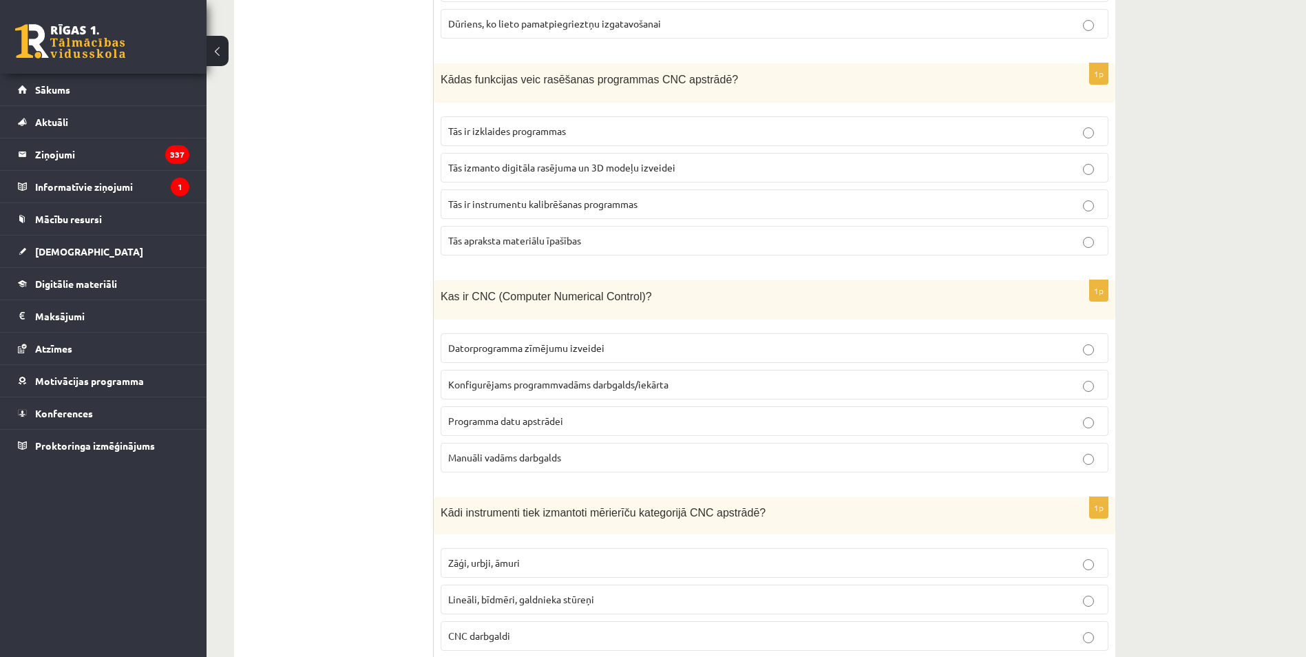
click at [502, 370] on label "Konfigurējams programmvadāms darbgalds/iekārta" at bounding box center [775, 385] width 668 height 30
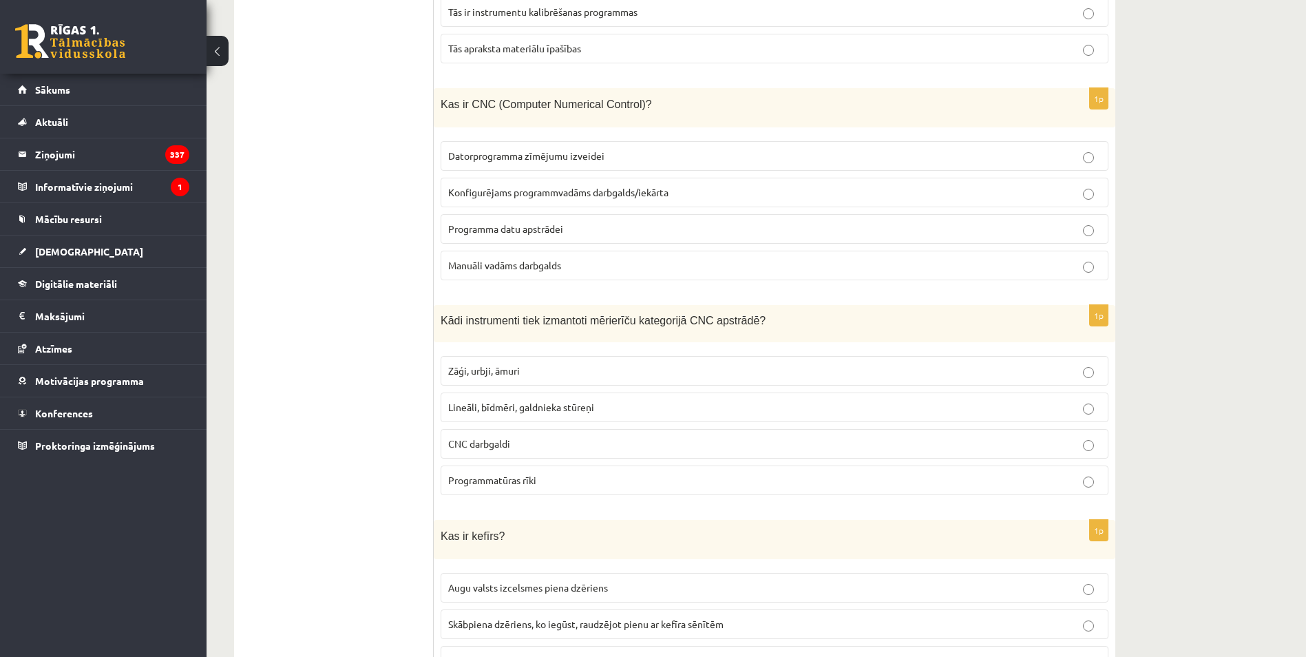
scroll to position [3648, 0]
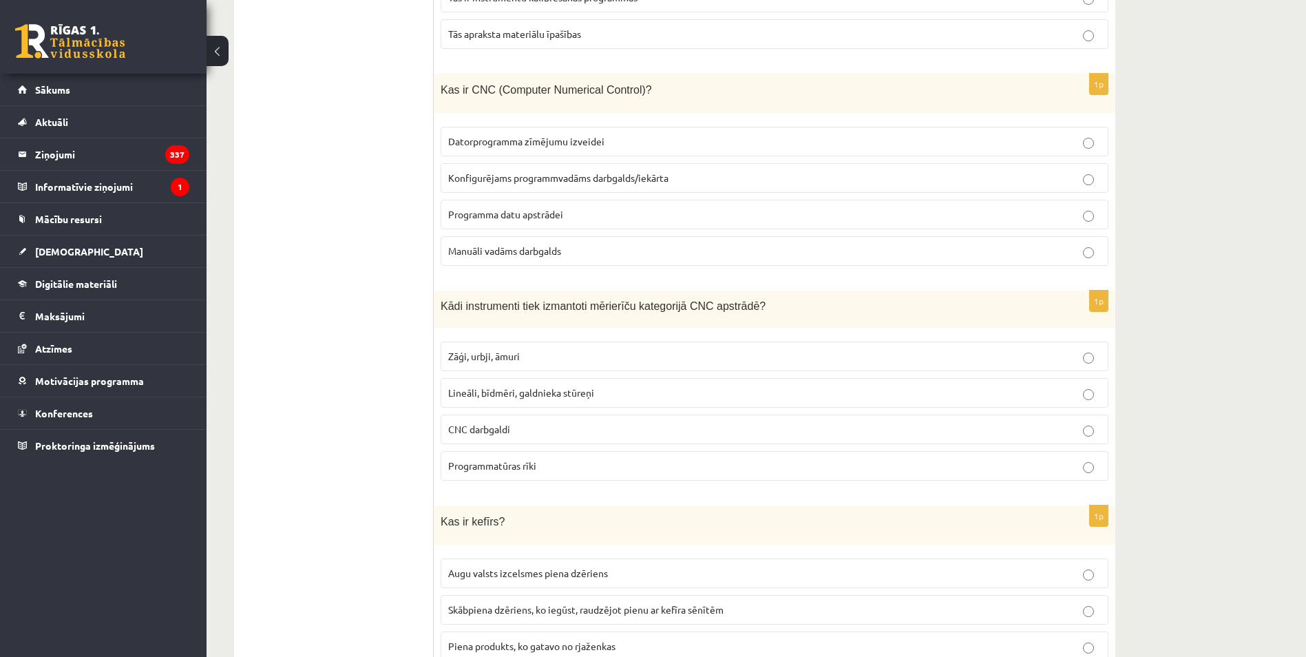
click at [460, 387] on span "Lineāli, bīdmēri, galdnieka stūreņi" at bounding box center [521, 392] width 146 height 12
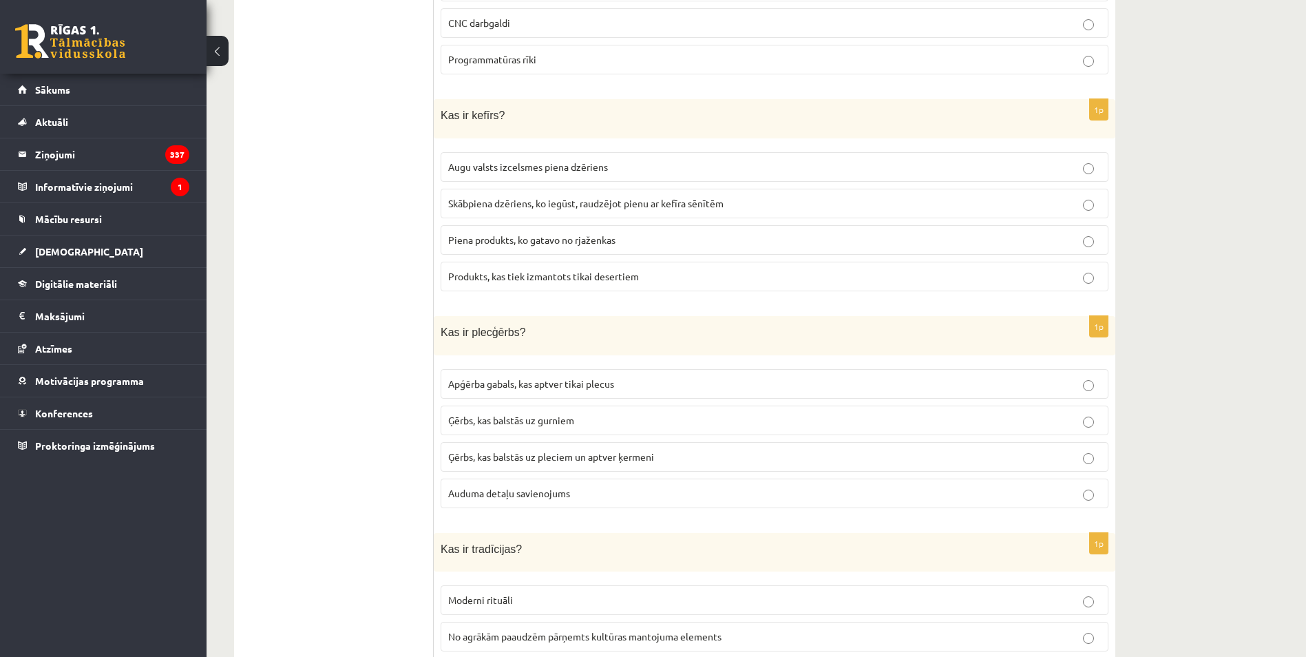
scroll to position [4061, 0]
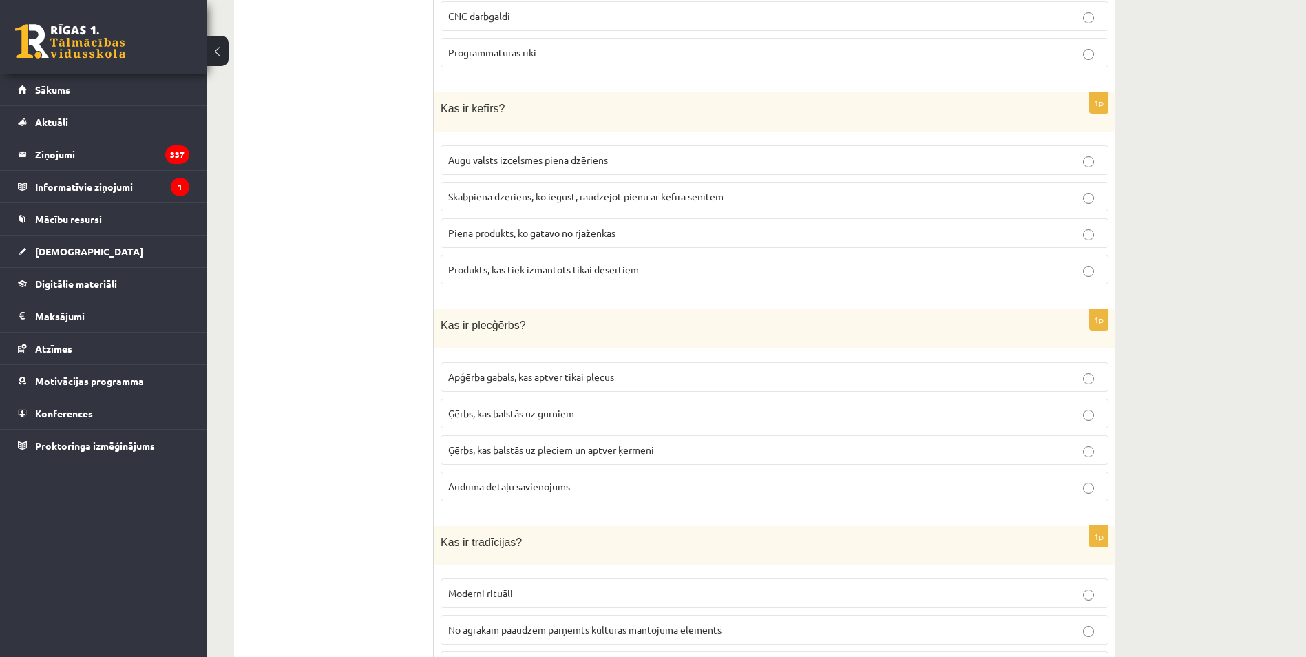
click at [453, 193] on p "Skābpiena dzēriens, ko iegūst, raudzējot pienu ar kefīra sēnītēm" at bounding box center [774, 196] width 653 height 14
click at [488, 407] on span "Ģērbs, kas balstās uz gurniem" at bounding box center [511, 413] width 126 height 12
click at [509, 435] on label "Ģērbs, kas balstās uz pleciem un aptver ķermeni" at bounding box center [775, 450] width 668 height 30
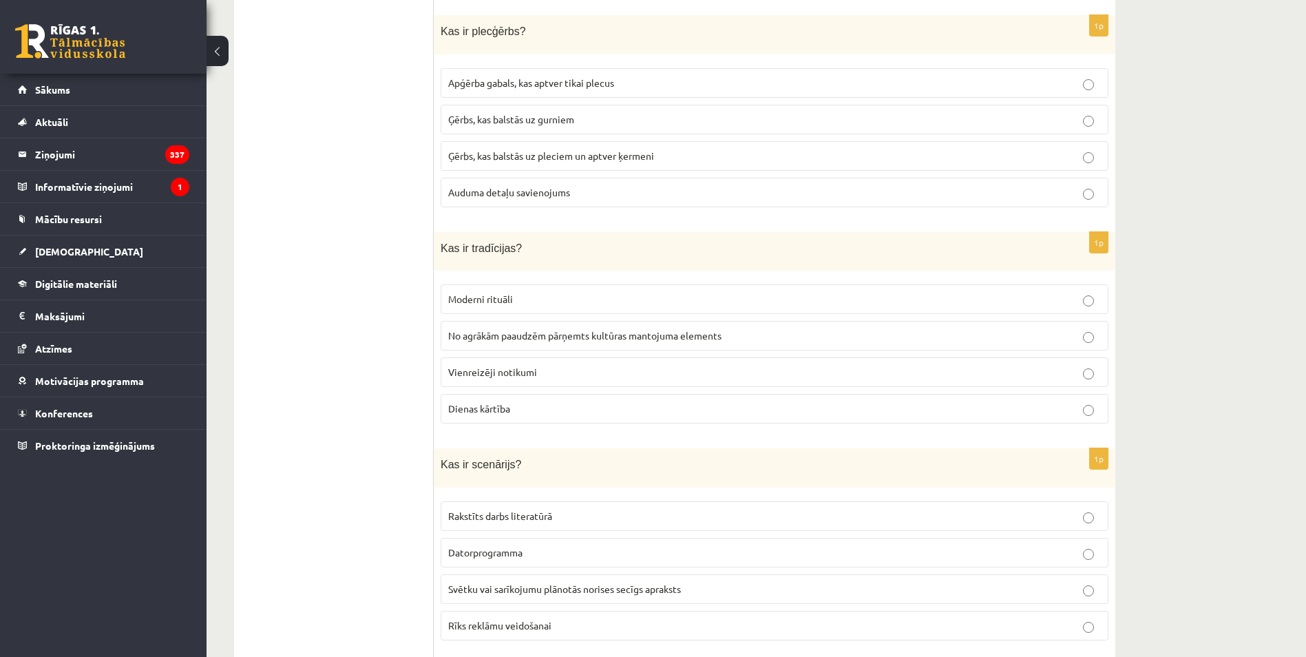
scroll to position [4405, 0]
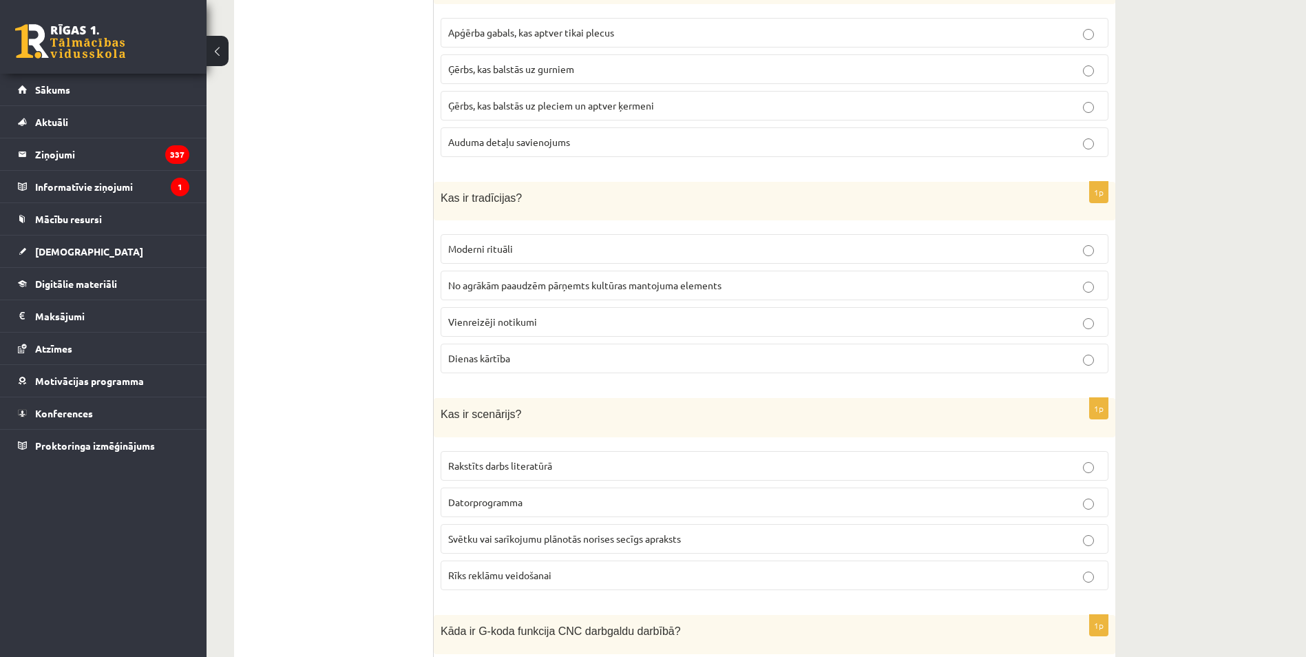
click at [489, 286] on label "No agrākām paaudzēm pārņemts kultūras mantojuma elements" at bounding box center [775, 286] width 668 height 30
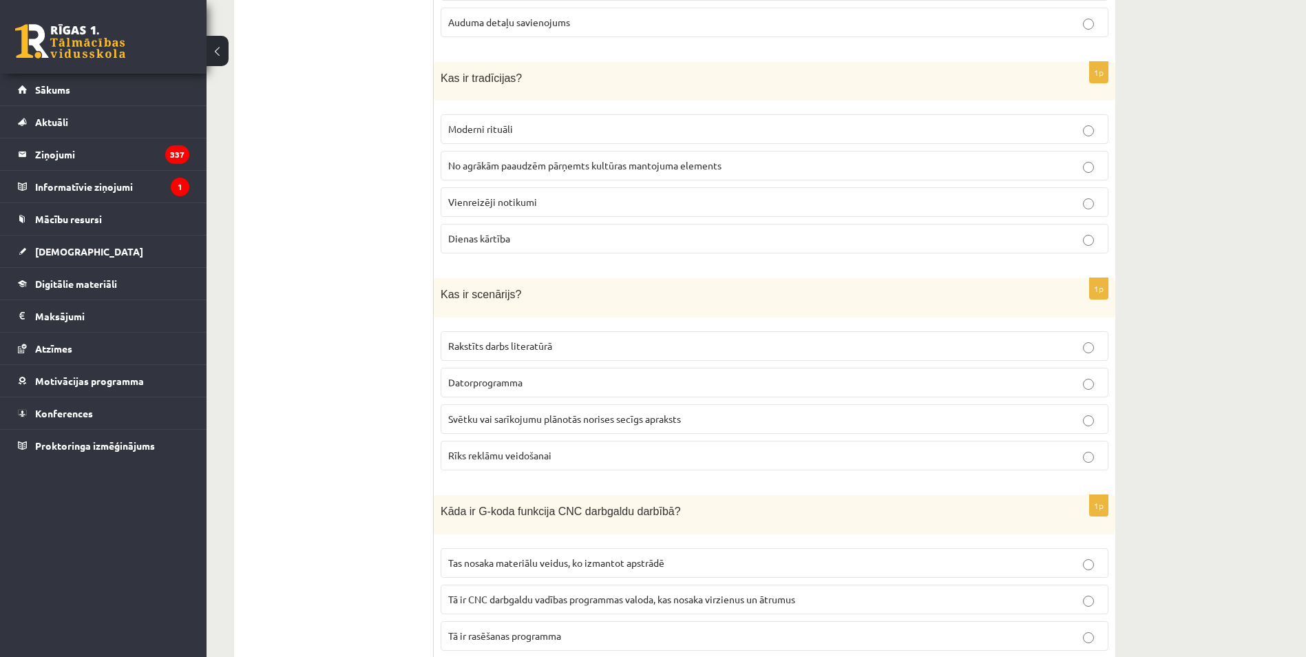
scroll to position [4543, 0]
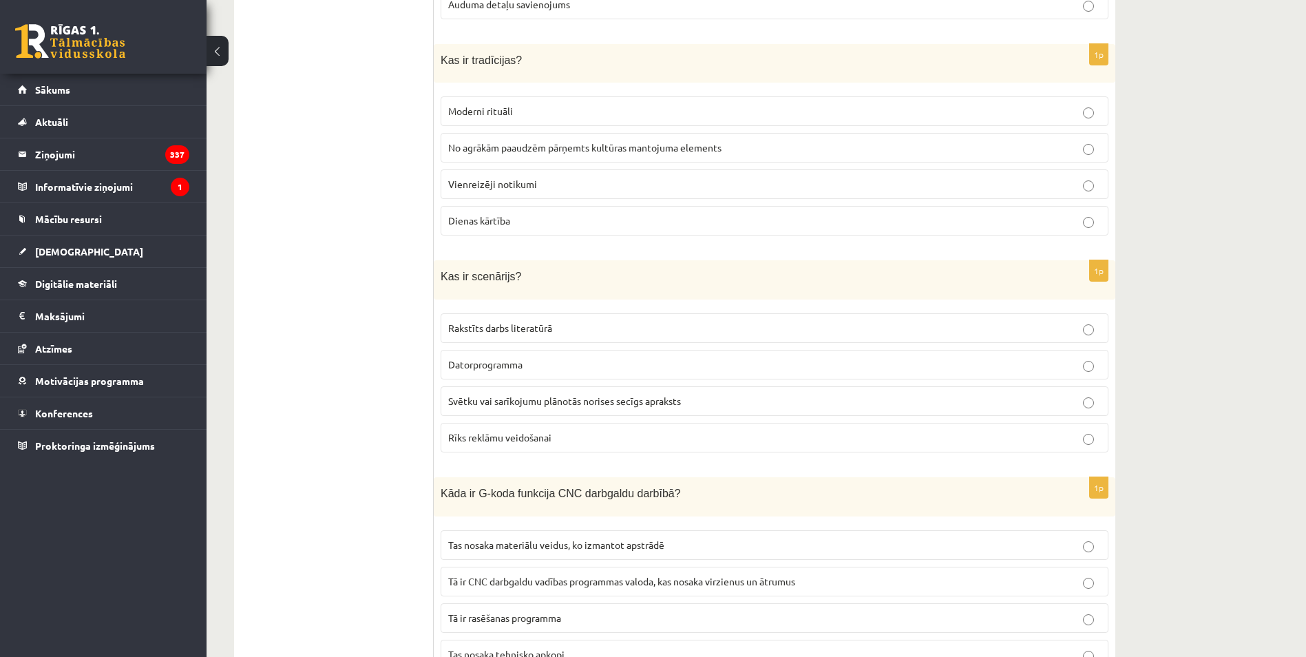
click at [560, 394] on p "Svētku vai sarīkojumu plānotās norises secīgs apraksts" at bounding box center [774, 401] width 653 height 14
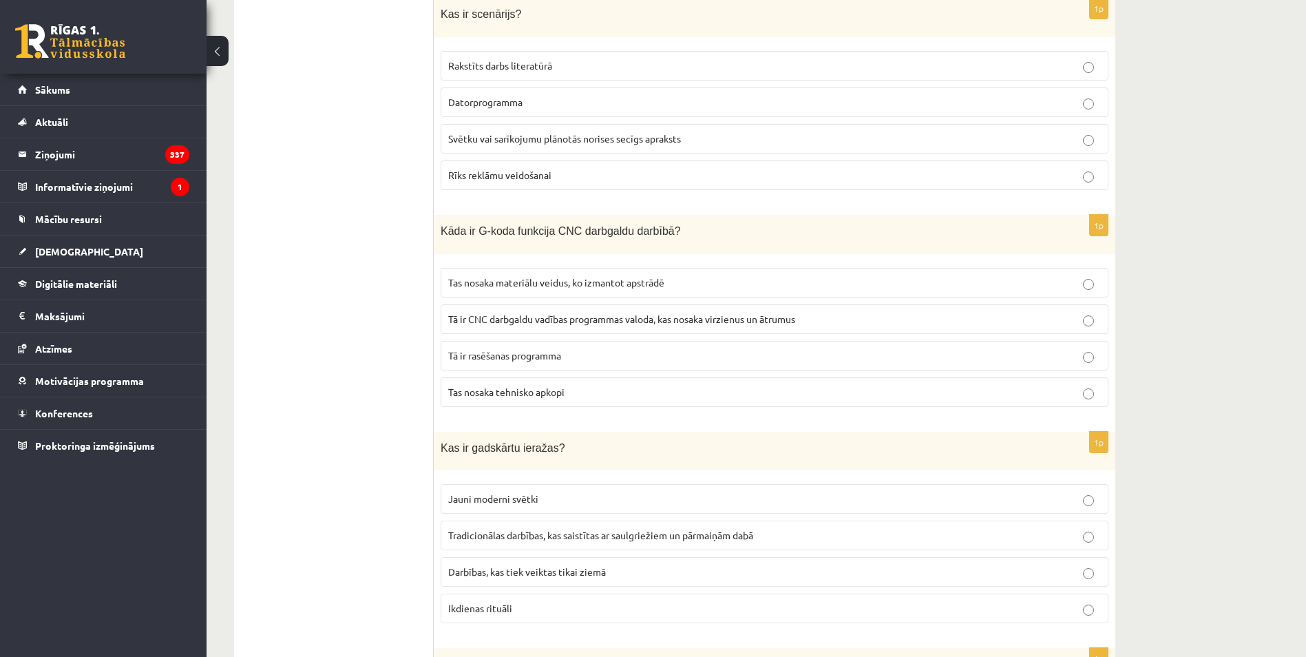
scroll to position [4818, 0]
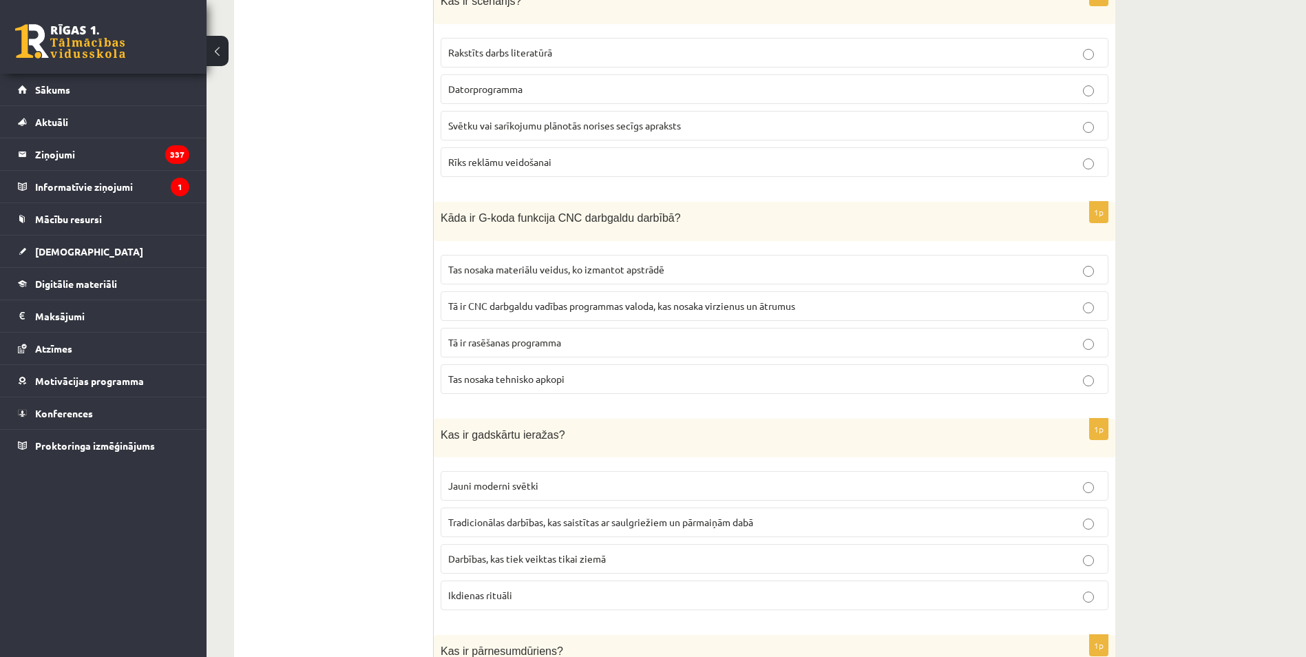
click at [498, 299] on span "Tā ir CNC darbgaldu vadības programmas valoda, kas nosaka virzienus un ātrumus" at bounding box center [621, 305] width 347 height 12
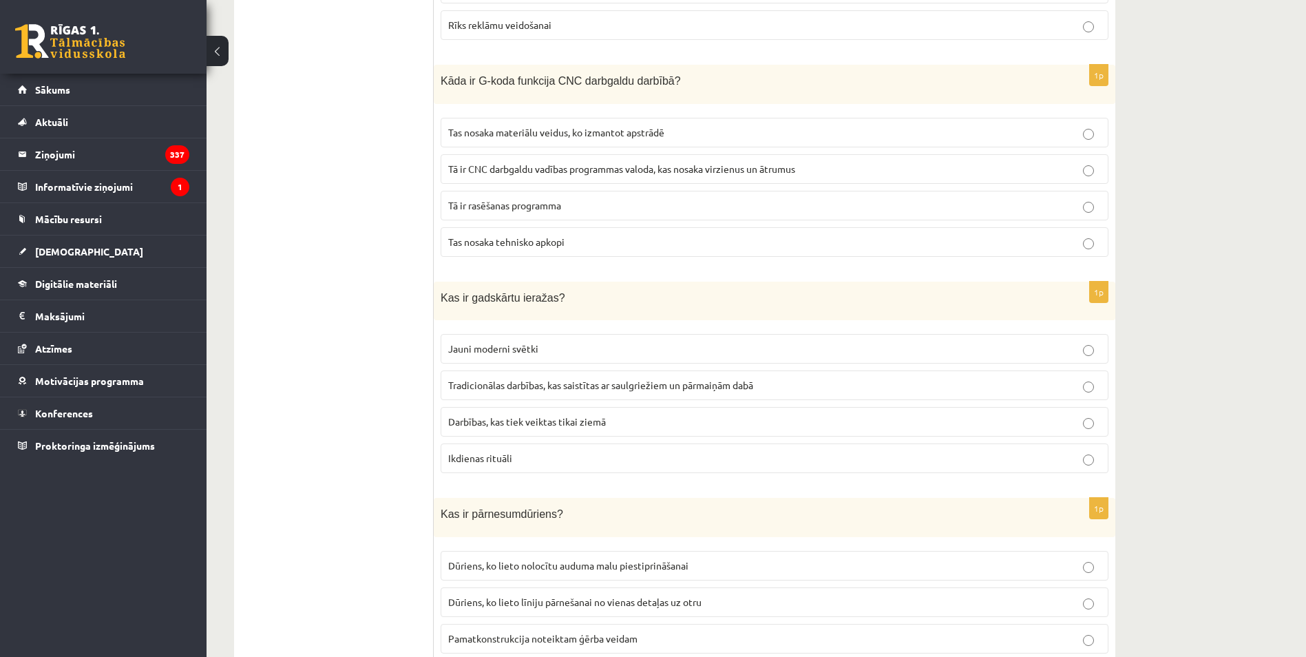
scroll to position [4956, 0]
click at [509, 381] on label "Tradicionālas darbības, kas saistītas ar saulgriežiem un pārmaiņām dabā" at bounding box center [775, 385] width 668 height 30
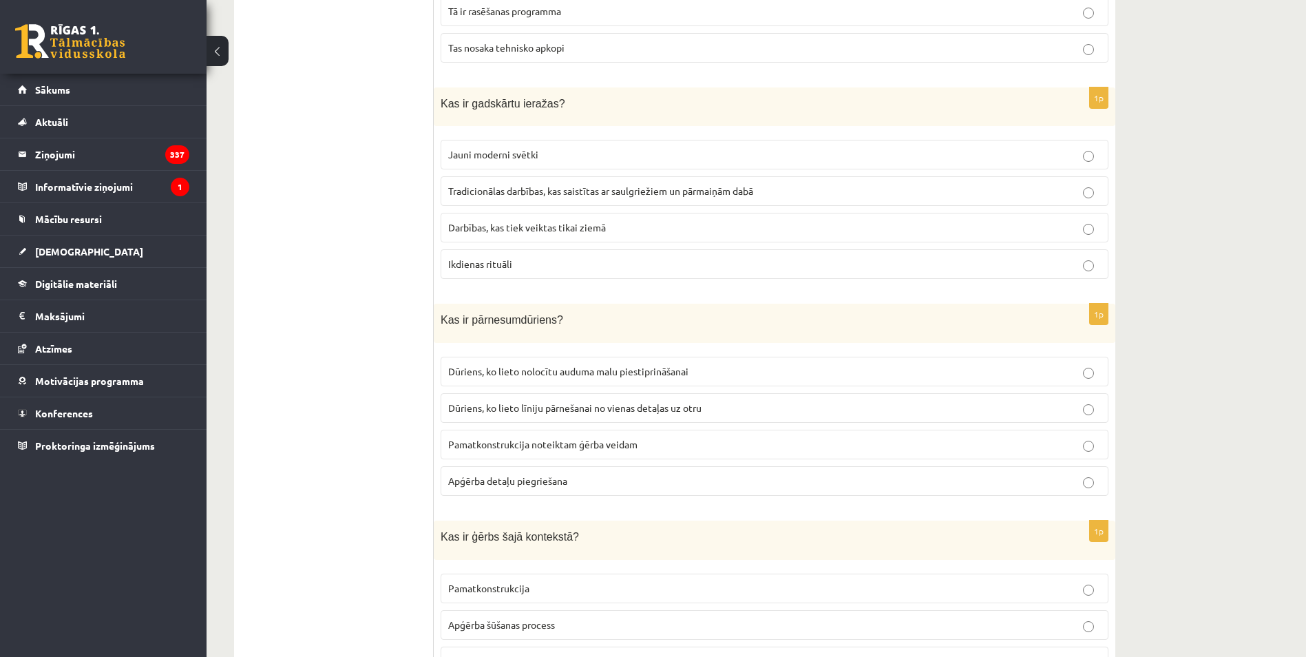
scroll to position [5162, 0]
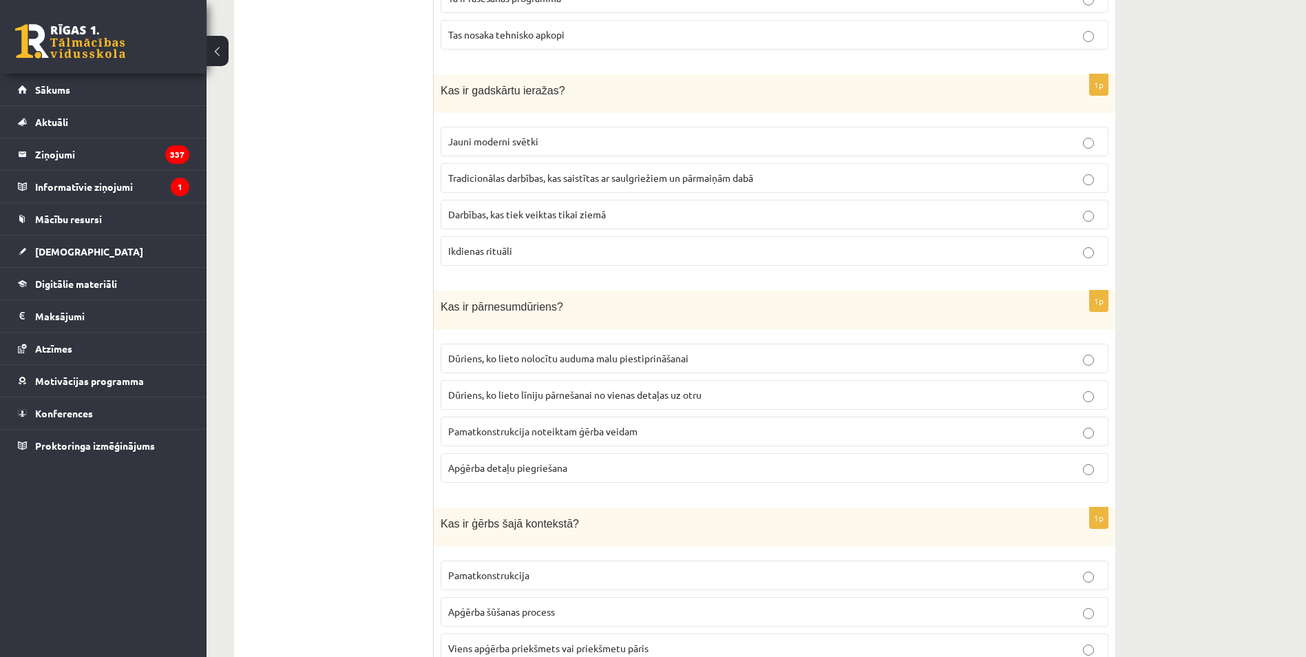
click at [564, 395] on label "Dūriens, ko lieto līniju pārnešanai no vienas detaļas uz otru" at bounding box center [775, 395] width 668 height 30
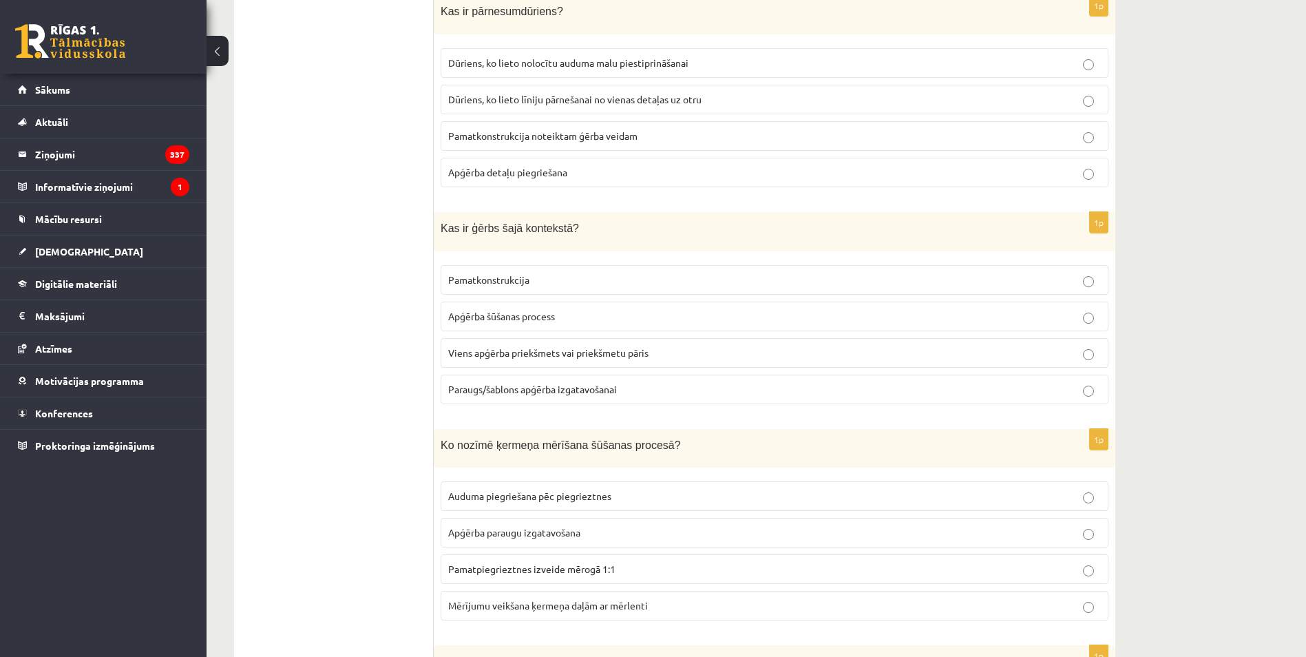
scroll to position [5506, 0]
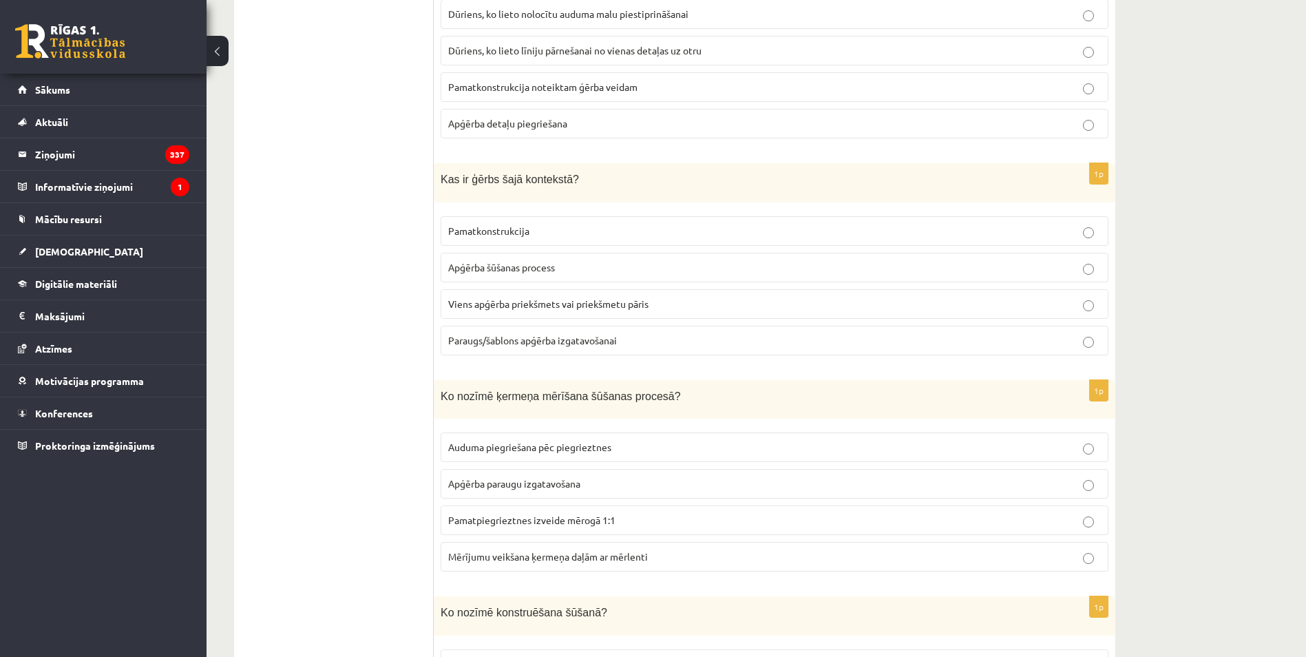
click at [513, 297] on span "Viens apģērba priekšmets vai priekšmetu pāris" at bounding box center [548, 303] width 200 height 12
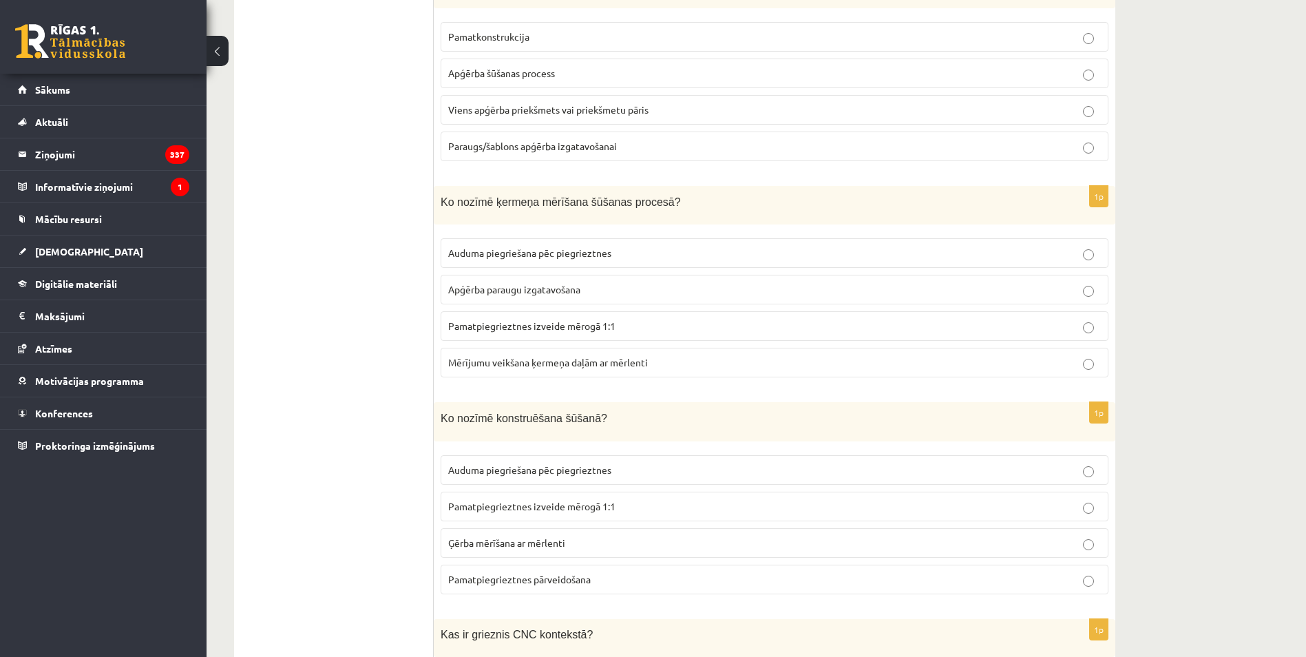
scroll to position [5713, 0]
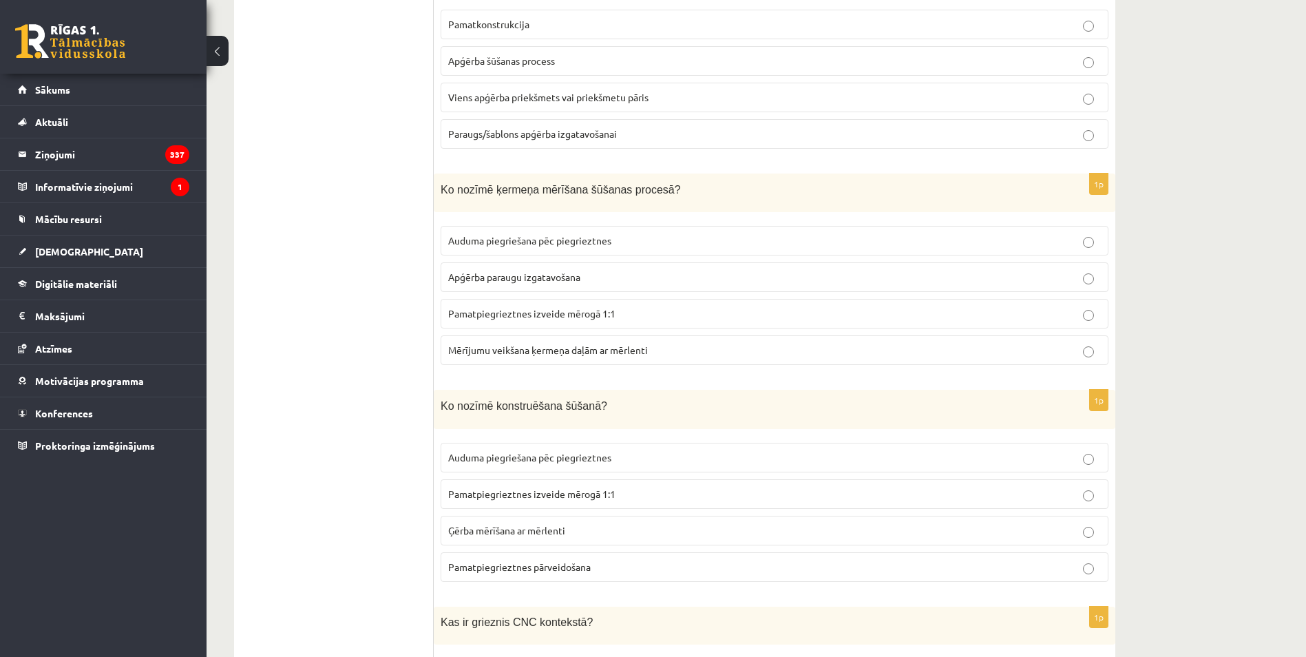
click at [503, 343] on span "Mērījumu veikšana ķermeņa daļām ar mērlenti" at bounding box center [548, 349] width 200 height 12
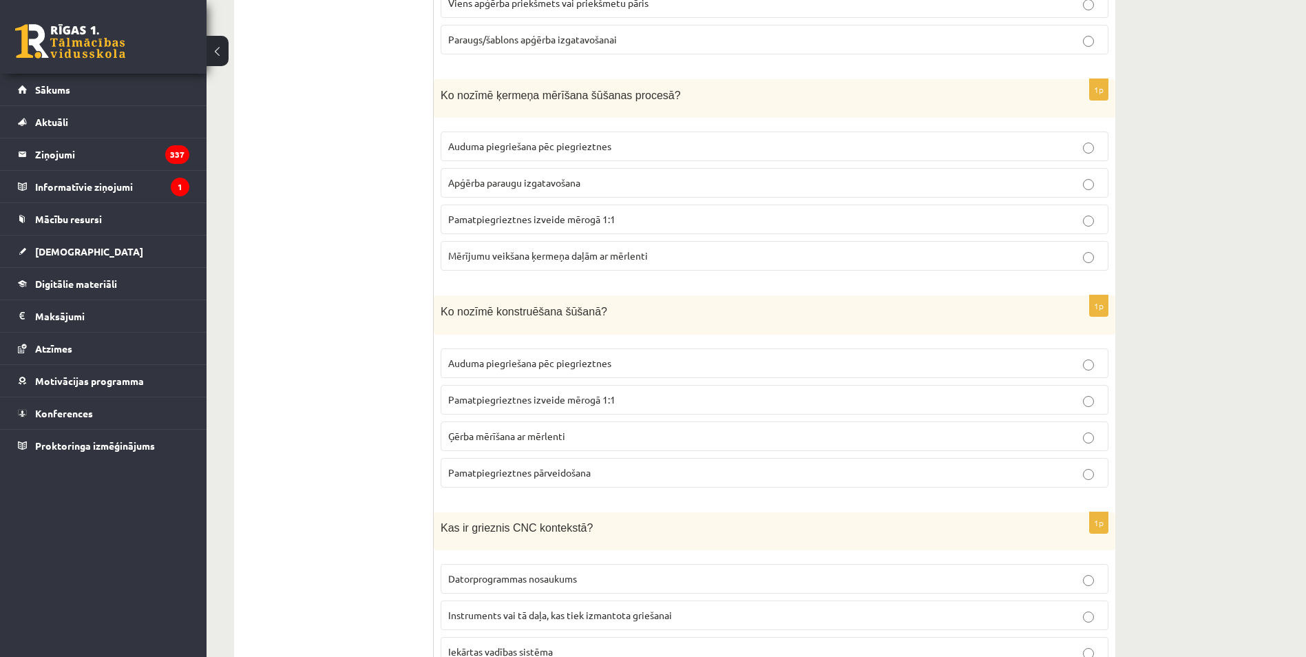
scroll to position [5851, 0]
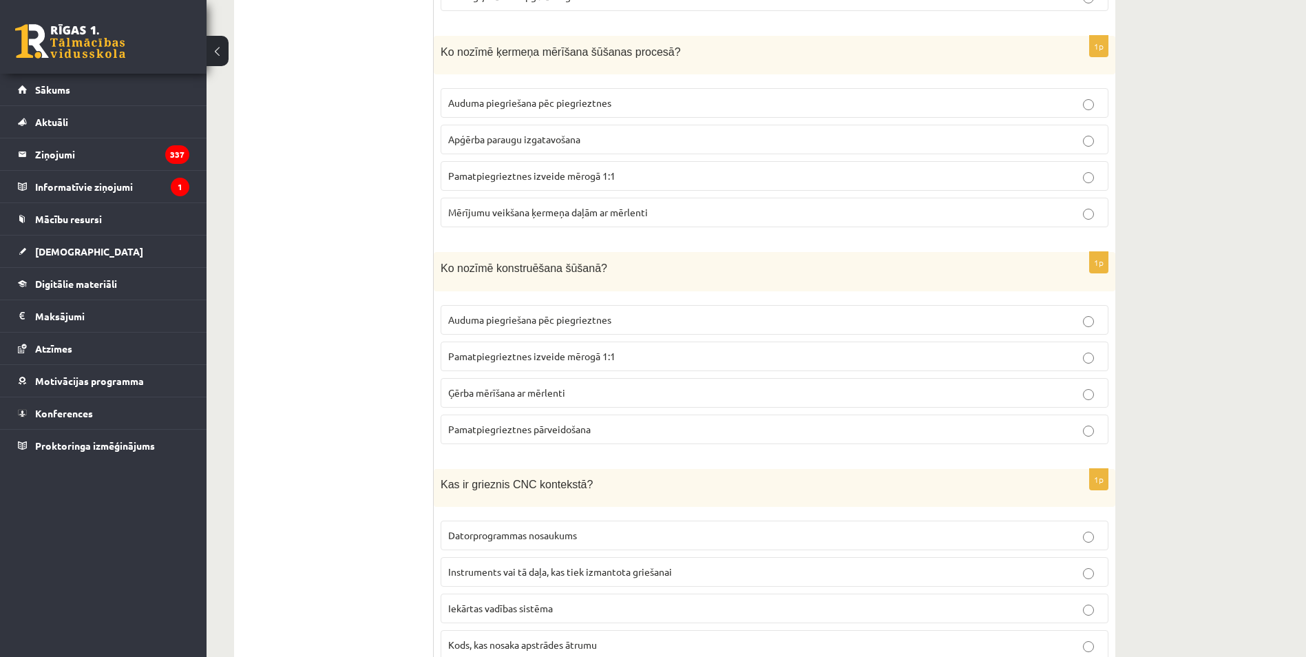
click at [549, 350] on span "Pamatpiegrieztnes izveide mērogā 1:1" at bounding box center [531, 356] width 167 height 12
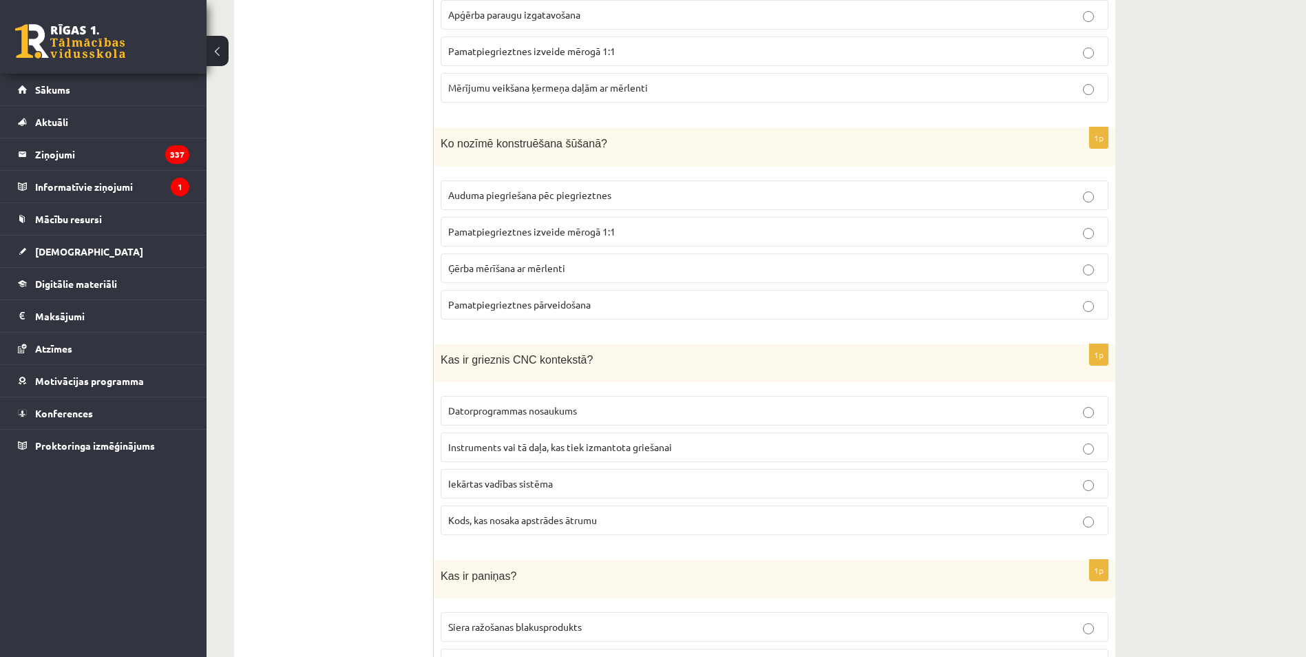
scroll to position [6105, 0]
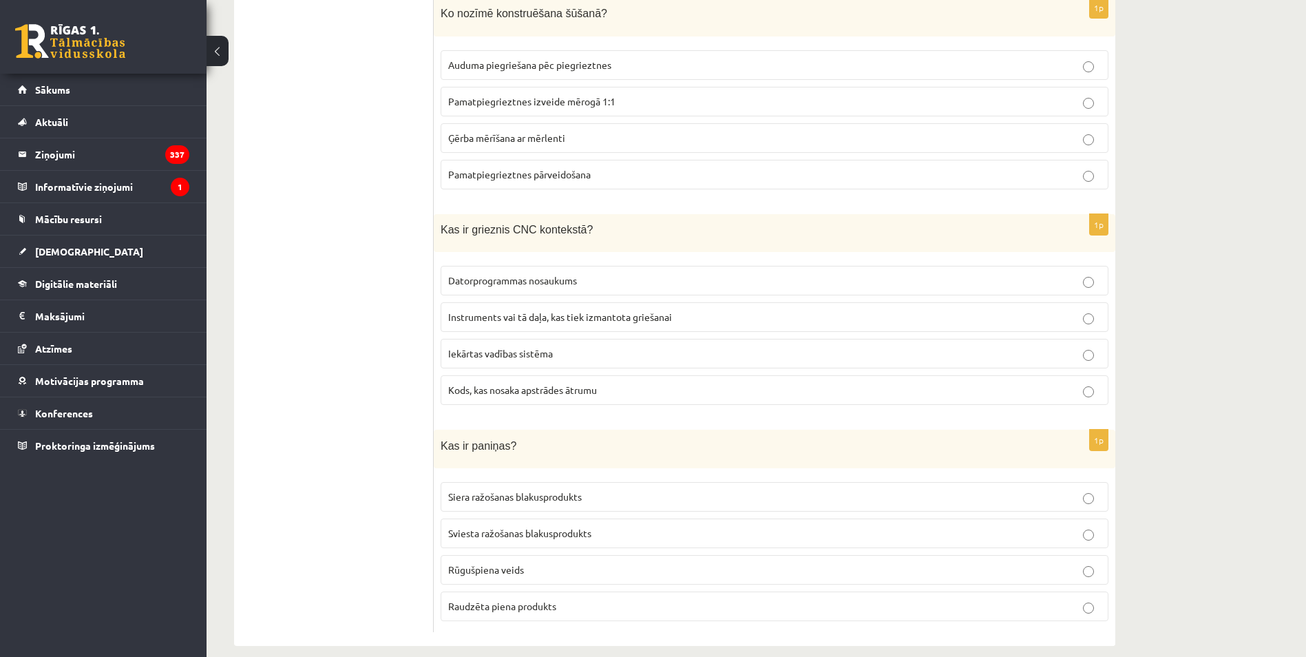
click at [463, 310] on span "Instruments vai tā daļa, kas tiek izmantota griešanai" at bounding box center [560, 316] width 224 height 12
click at [548, 524] on label "Sviesta ražošanas blakusprodukts" at bounding box center [775, 533] width 668 height 30
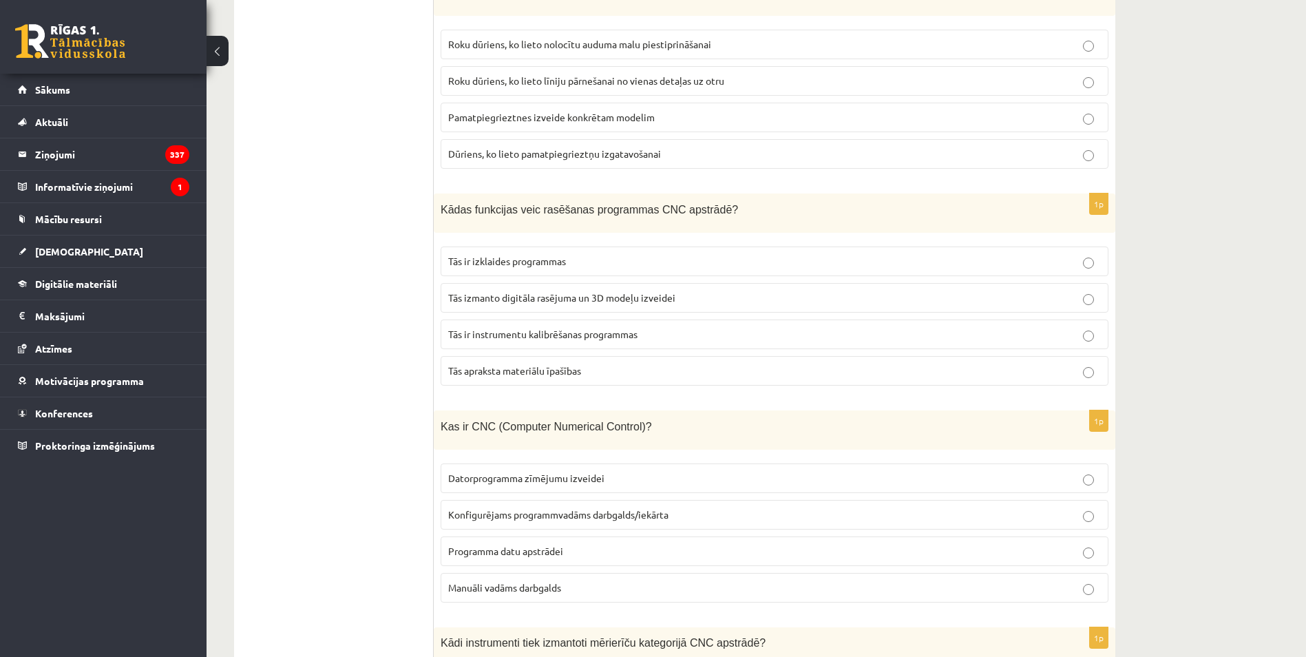
scroll to position [0, 0]
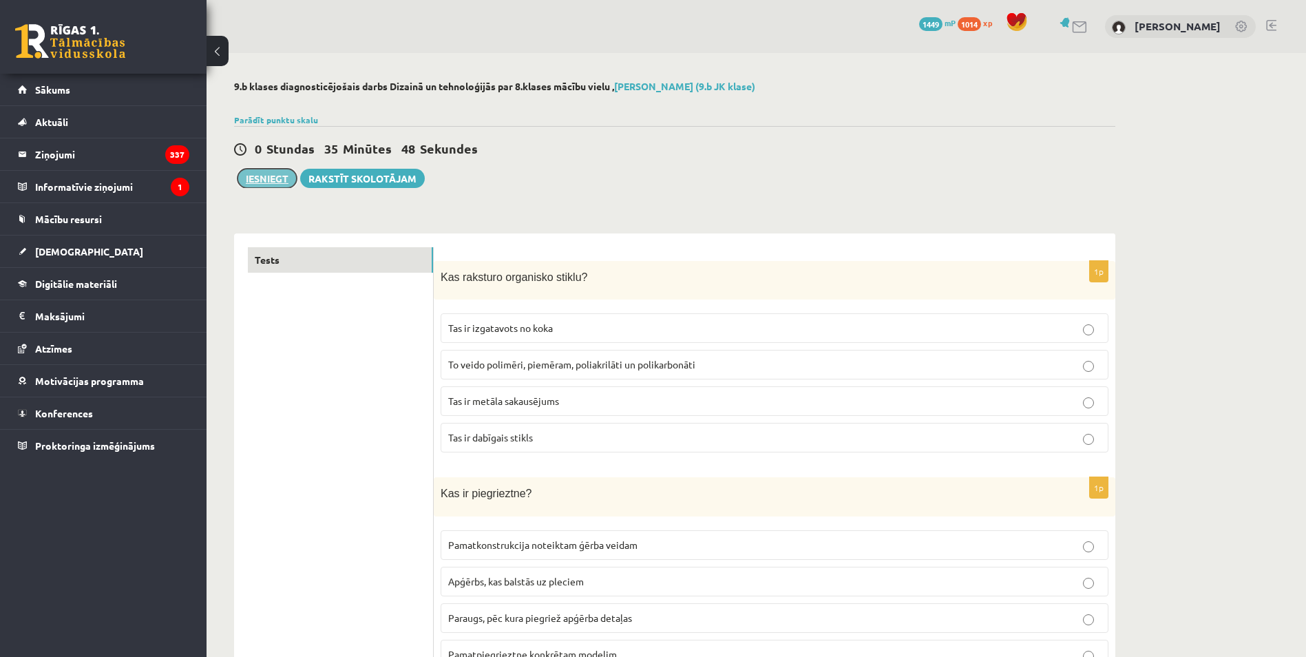
click at [276, 176] on button "Iesniegt" at bounding box center [266, 178] width 59 height 19
